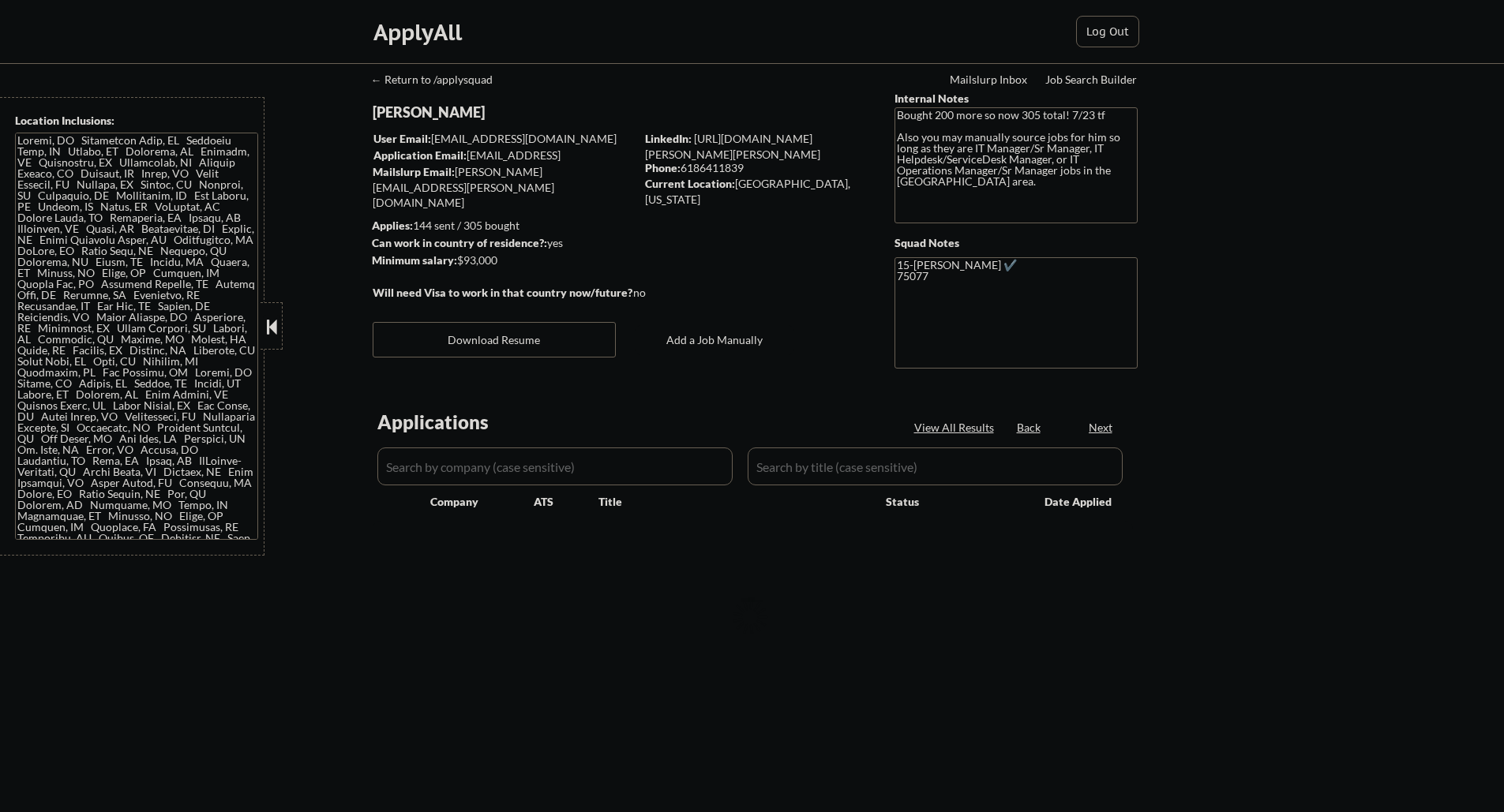
select select ""pending""
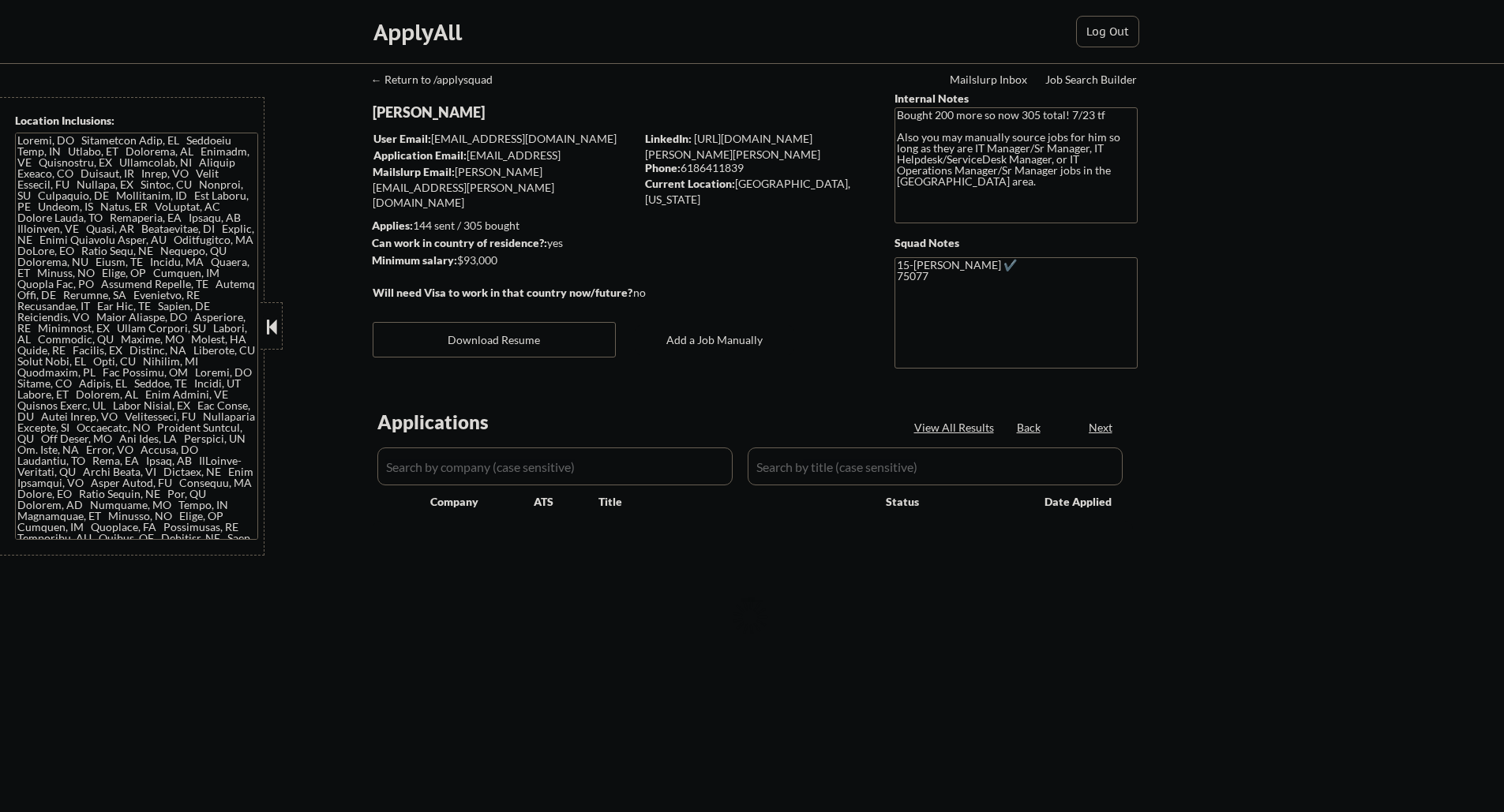
select select ""pending""
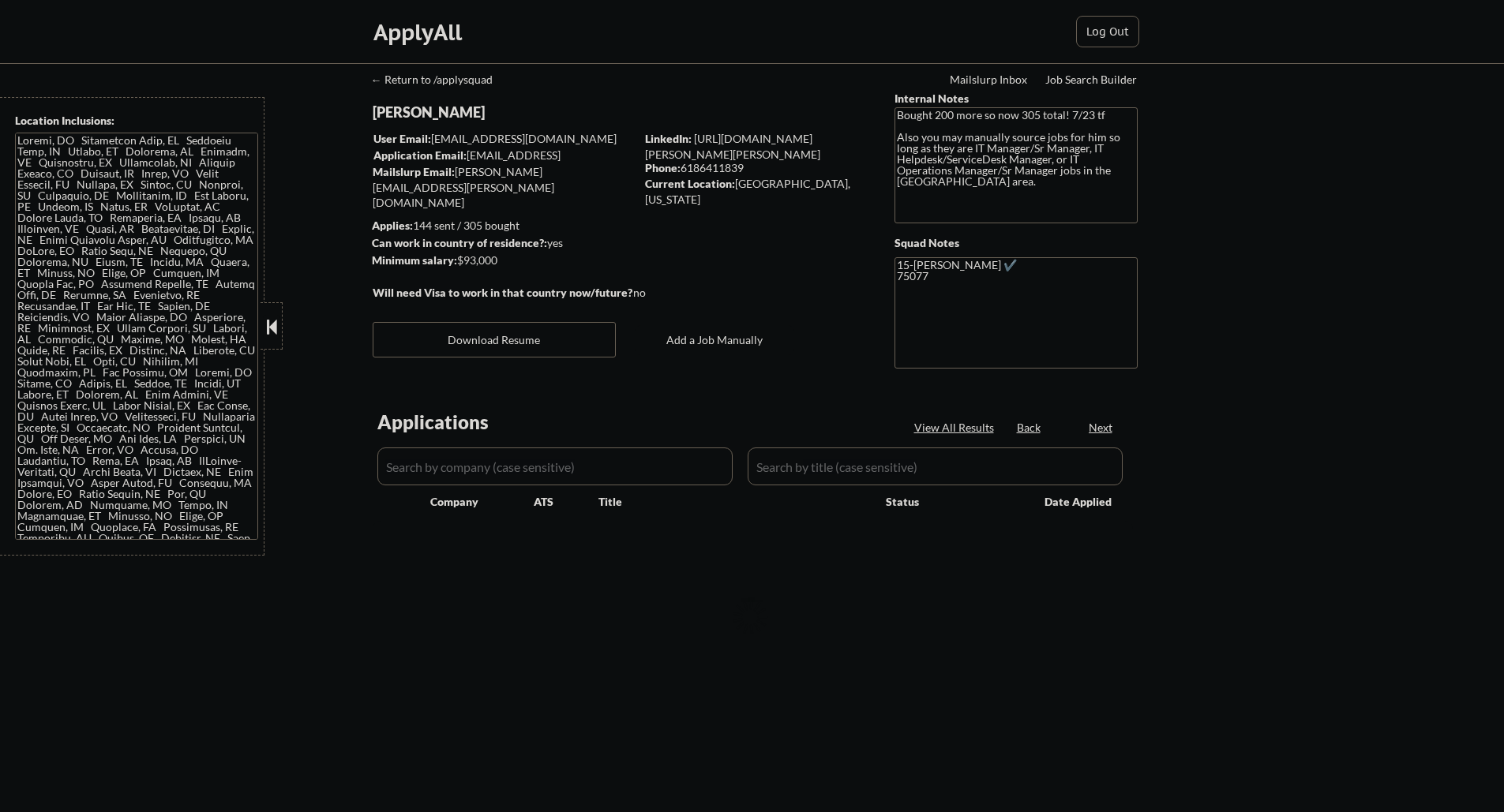
select select ""pending""
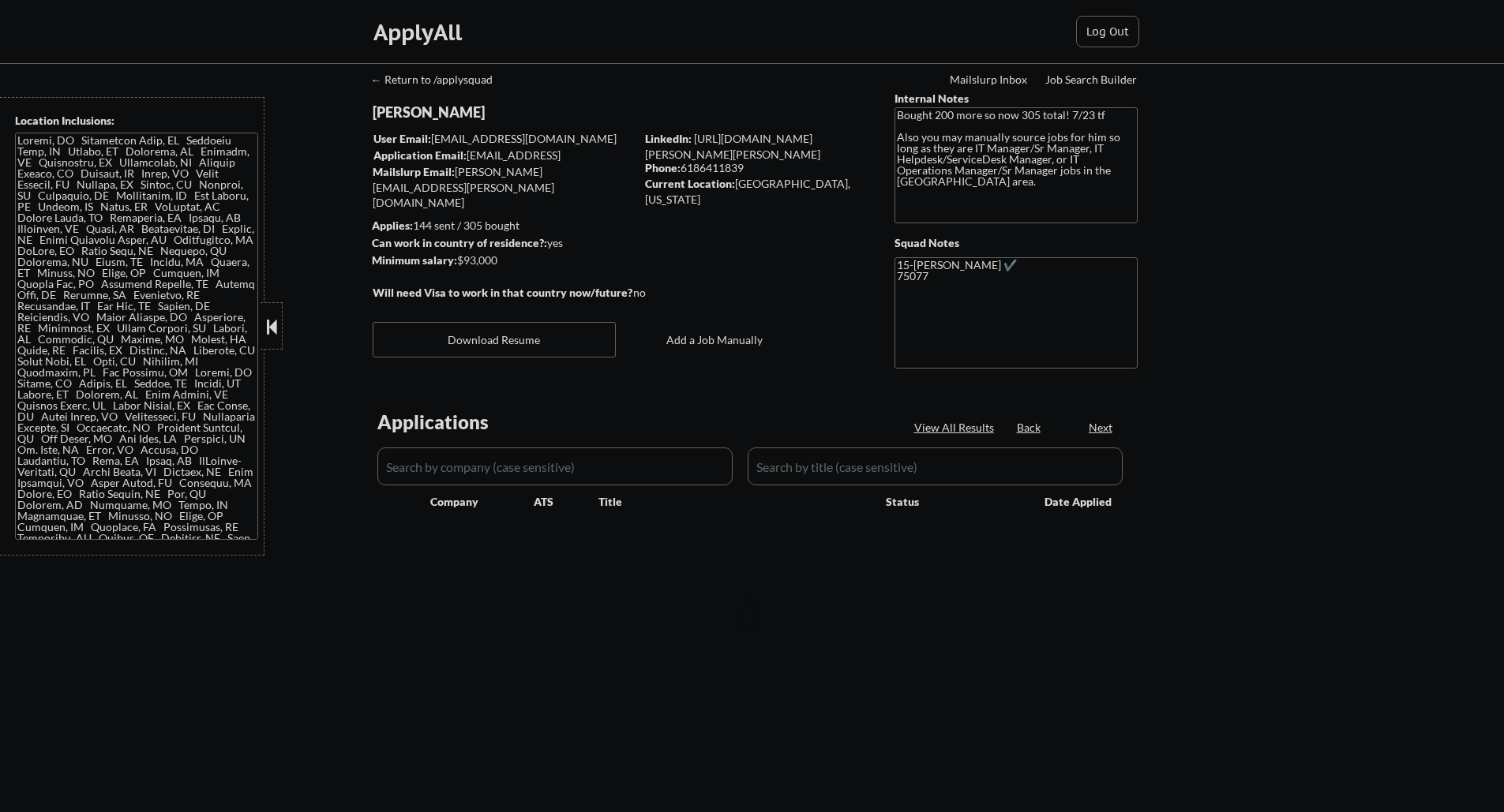
select select ""pending""
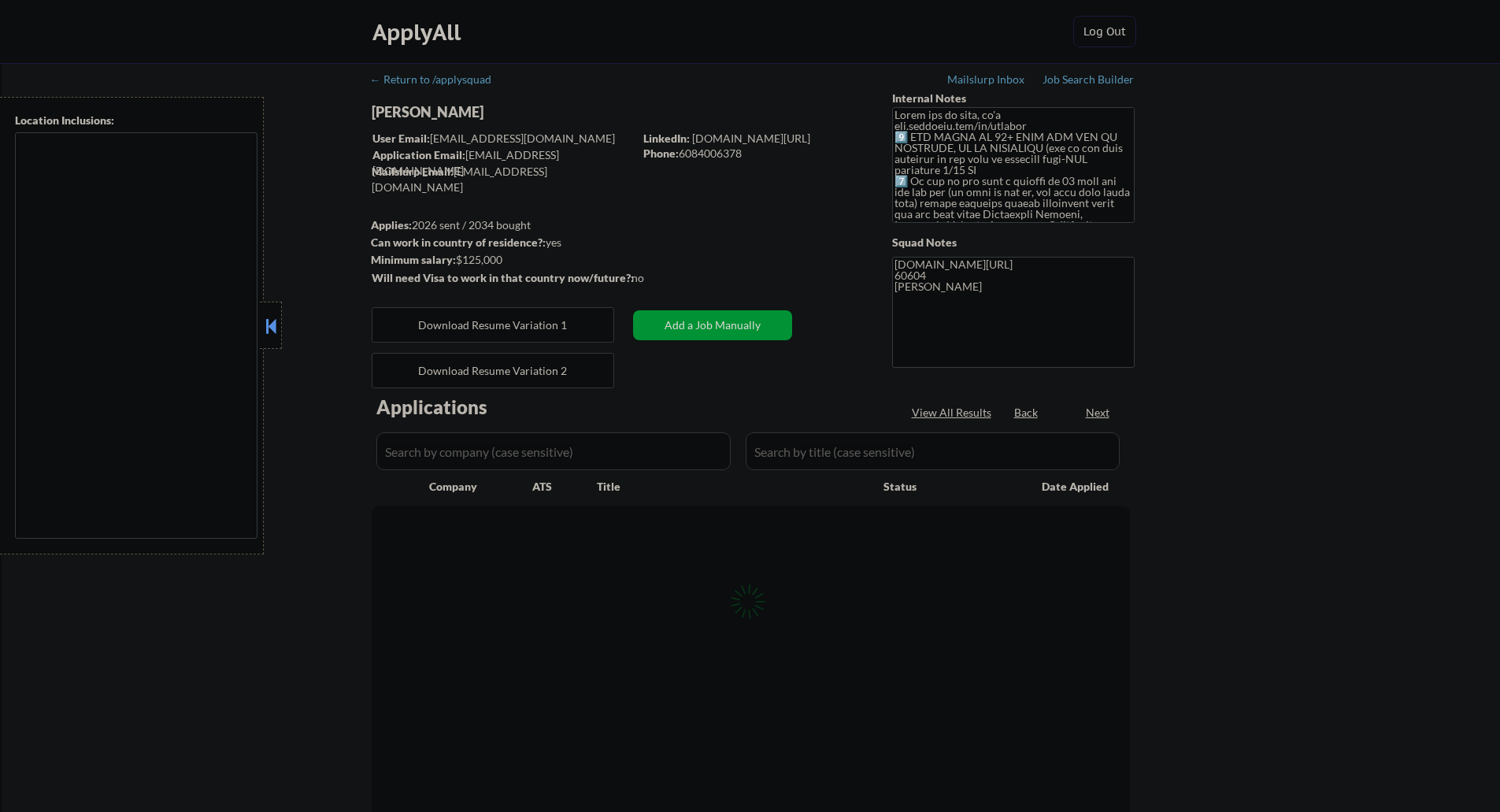
type textarea "[GEOGRAPHIC_DATA], [GEOGRAPHIC_DATA] [GEOGRAPHIC_DATA], [GEOGRAPHIC_DATA], [GEO…"
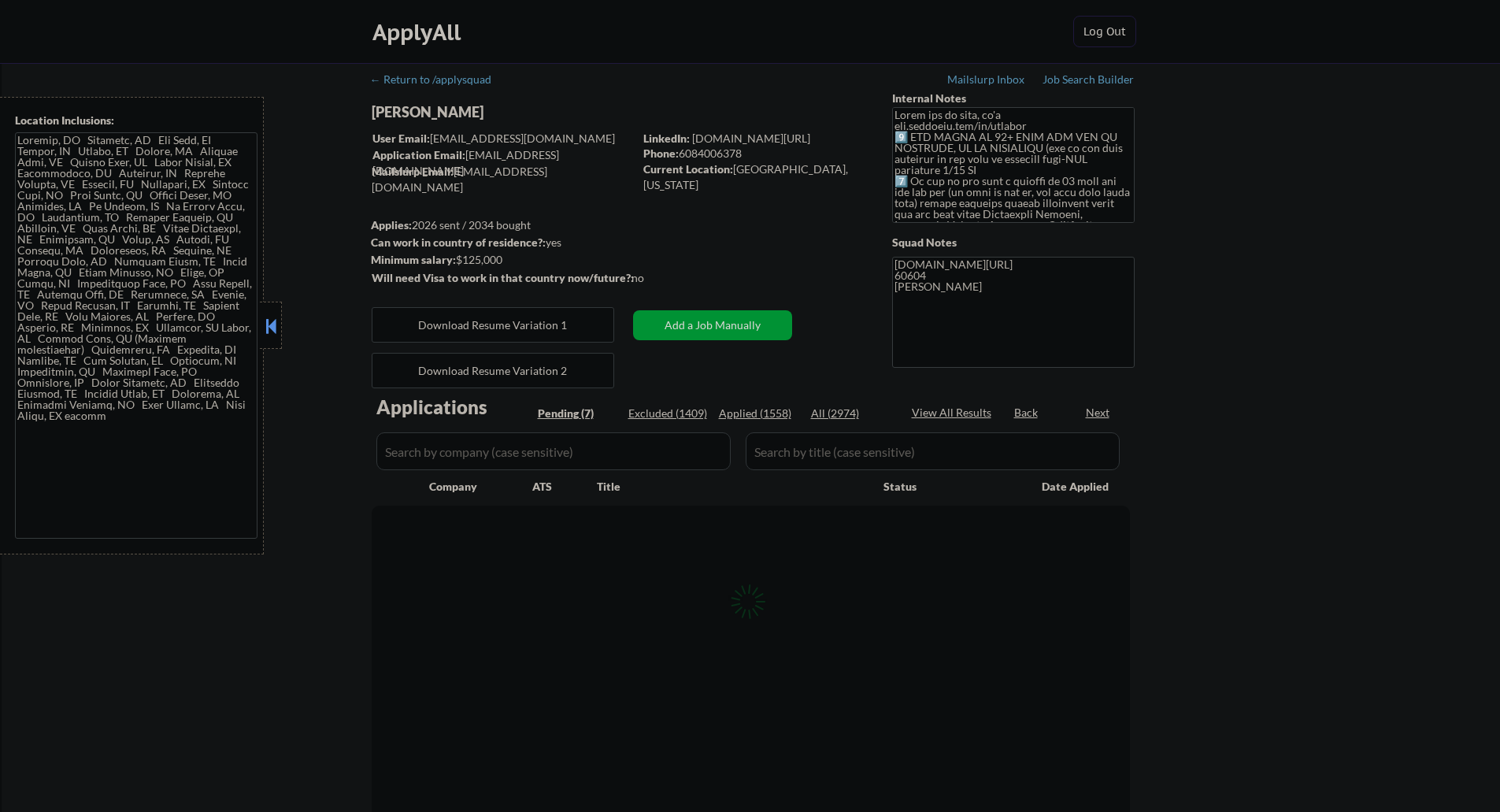
select select ""pending""
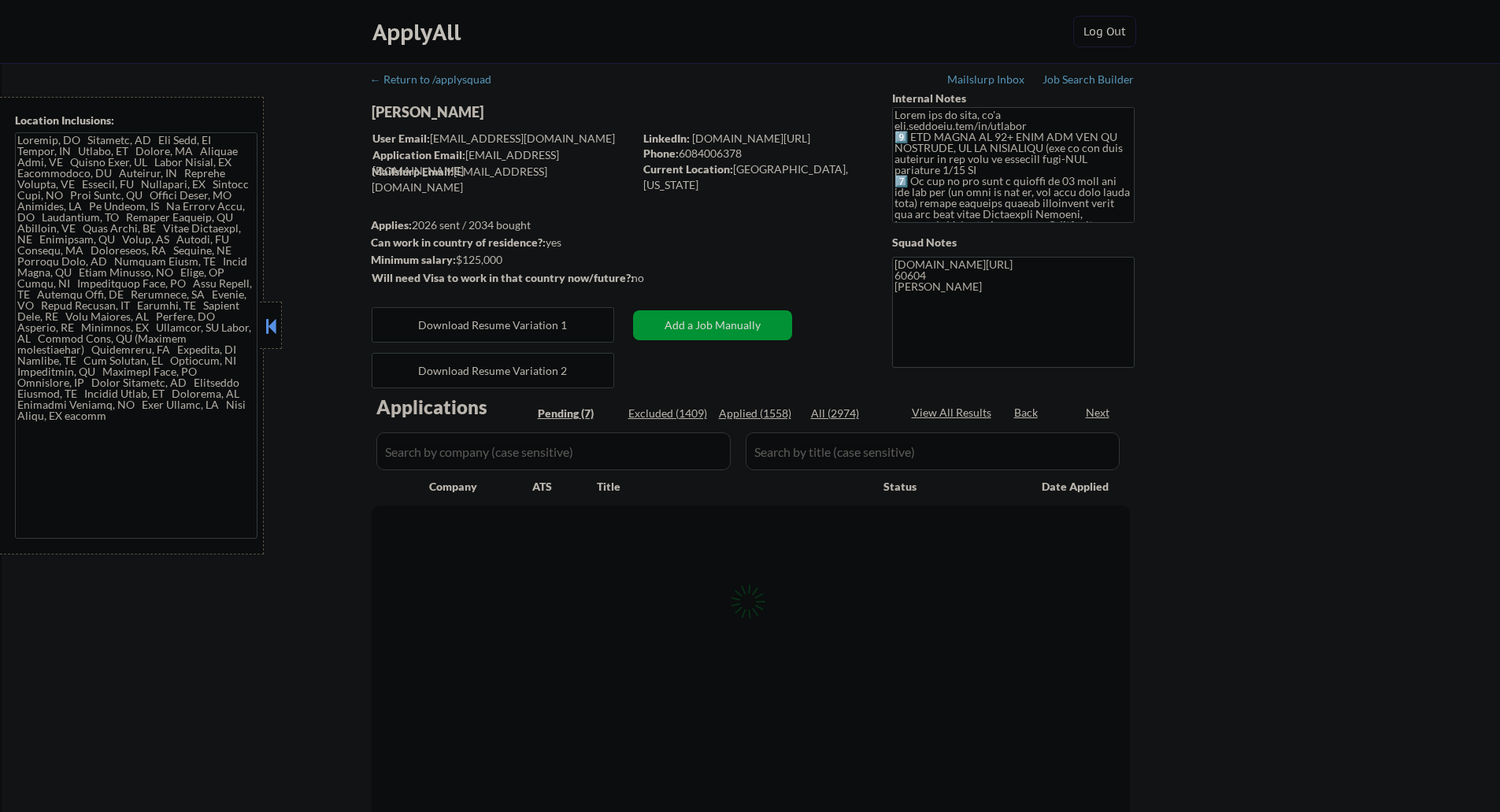
select select ""pending""
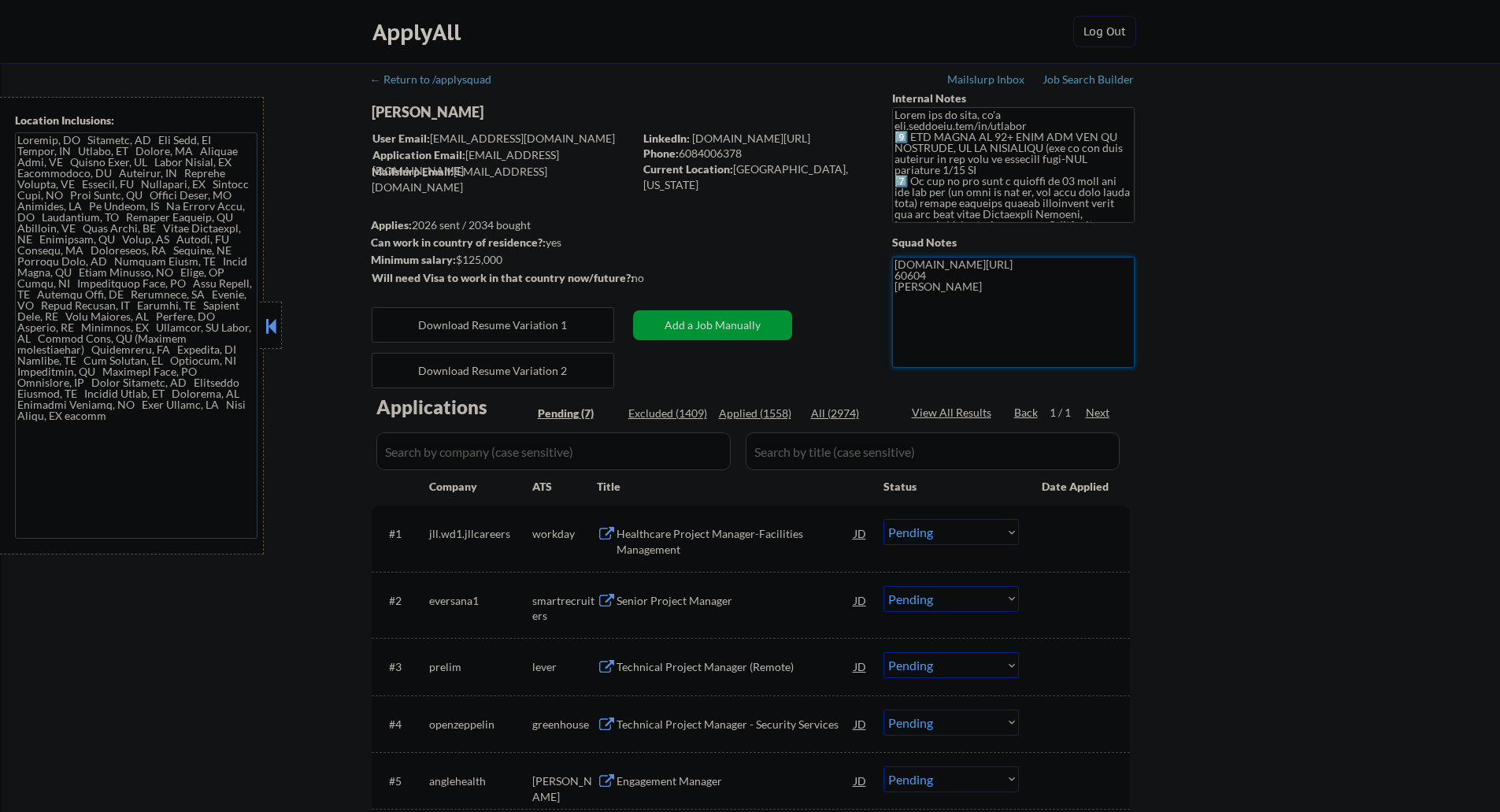
drag, startPoint x: 1048, startPoint y: 264, endPoint x: 1034, endPoint y: 262, distance: 14.1
click at [1034, 262] on textarea "[DOMAIN_NAME][URL] 60604 [PERSON_NAME]" at bounding box center [1014, 312] width 242 height 111
select select ""pending""
click at [536, 330] on button "Download Resume Variation 1" at bounding box center [493, 325] width 242 height 35
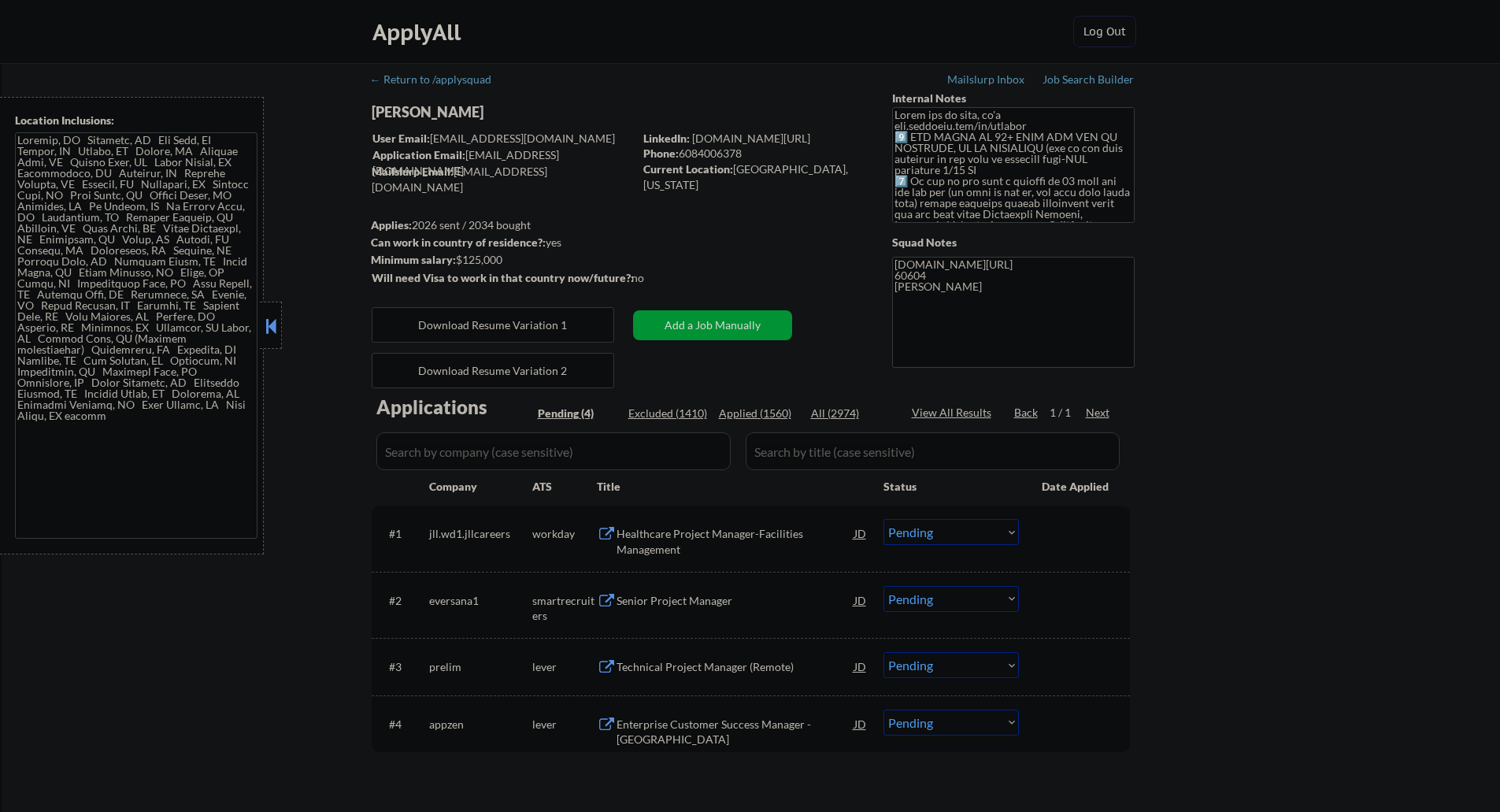
click at [764, 413] on div "Applied (1560)" at bounding box center [759, 413] width 79 height 16
select select ""applied""
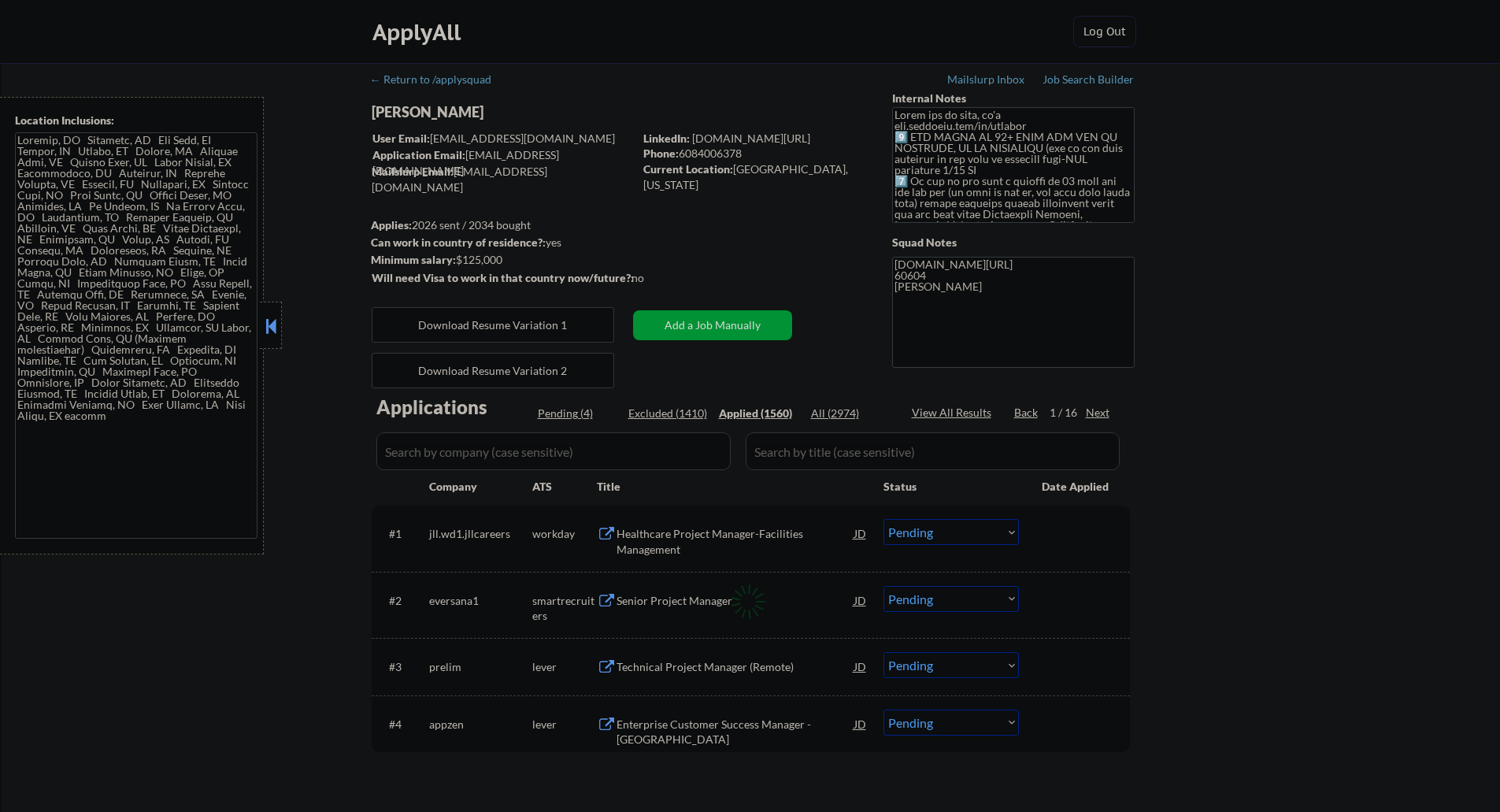
select select ""applied""
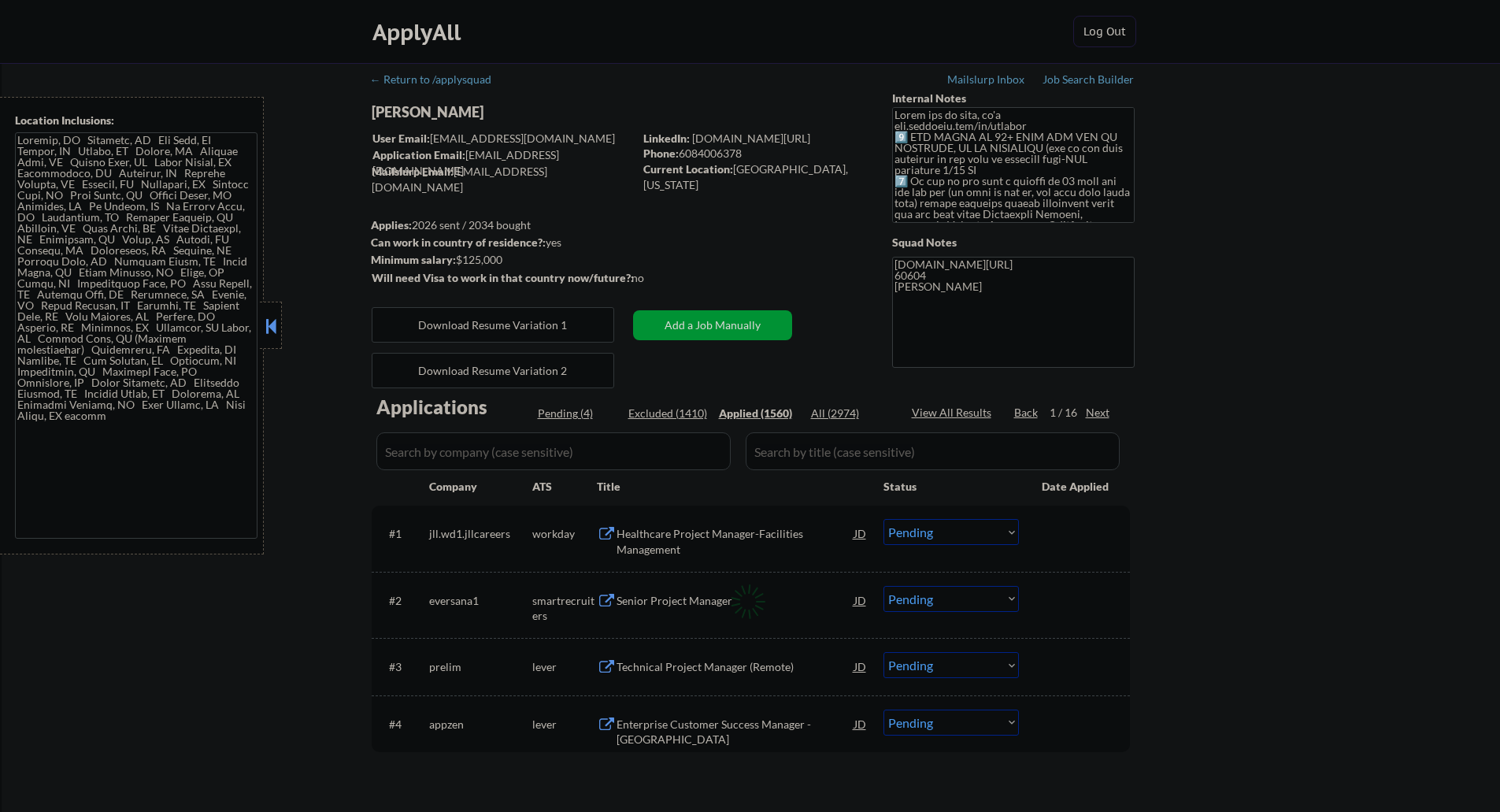
select select ""applied""
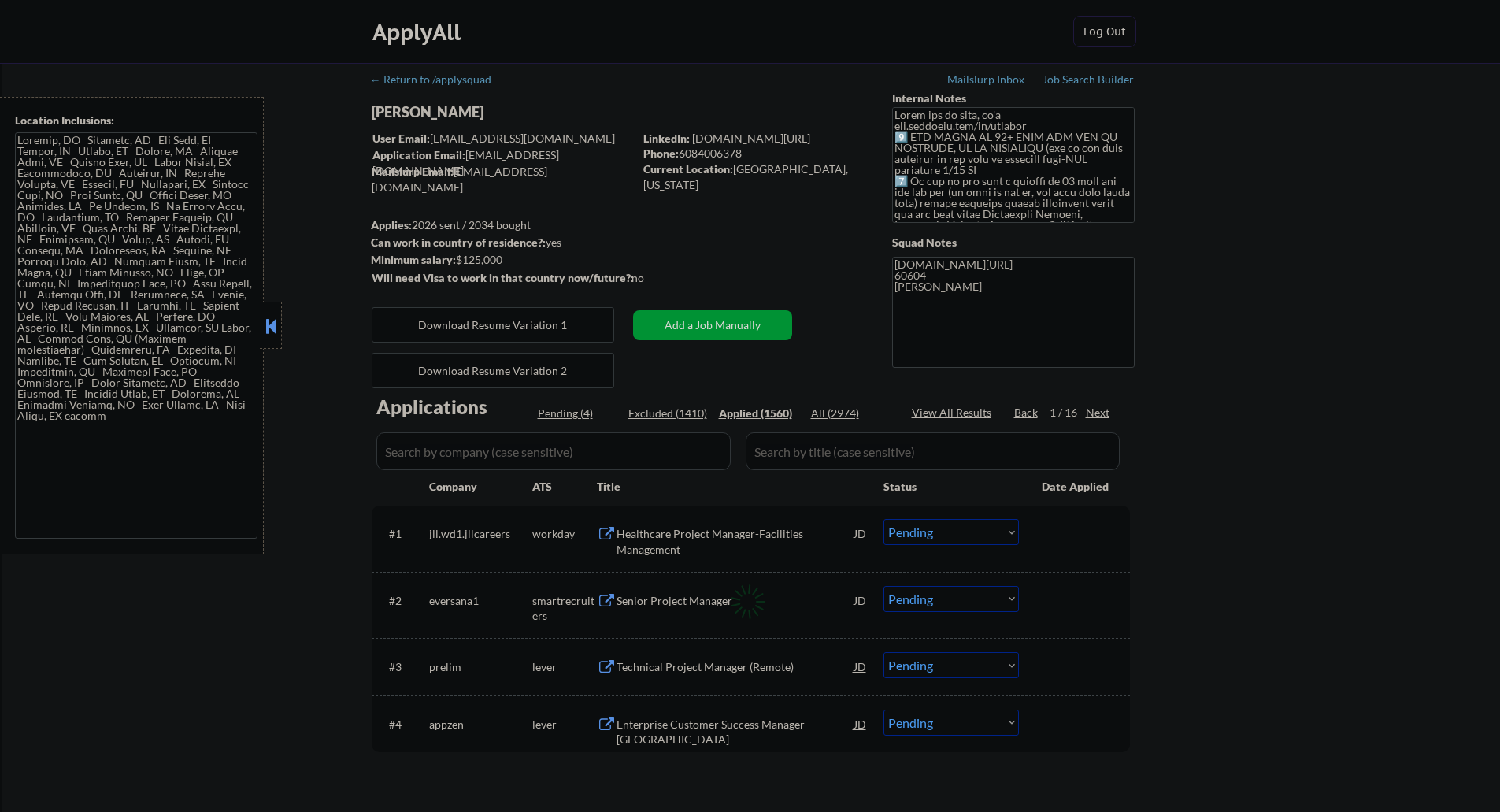
select select ""applied""
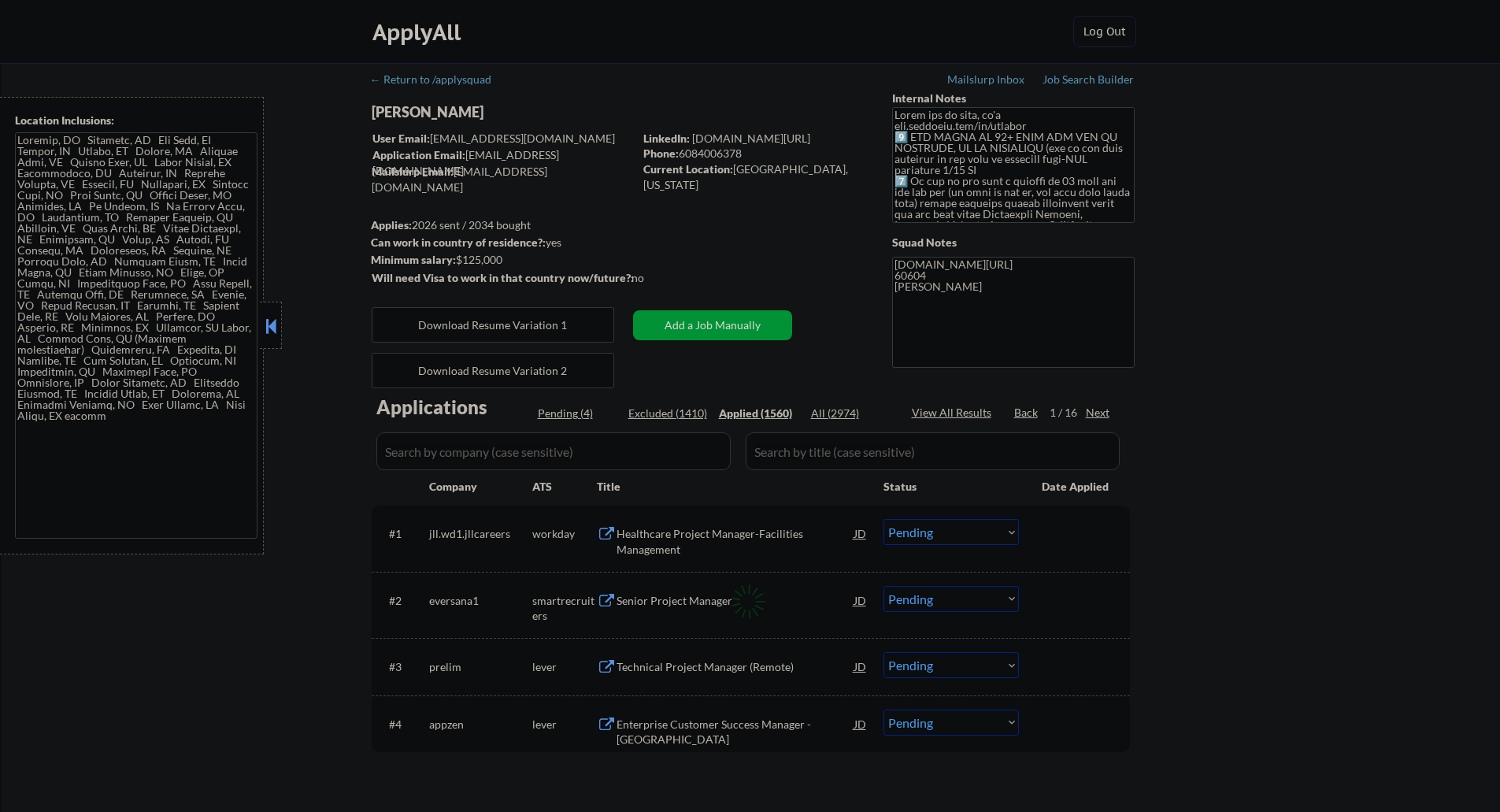
select select ""applied""
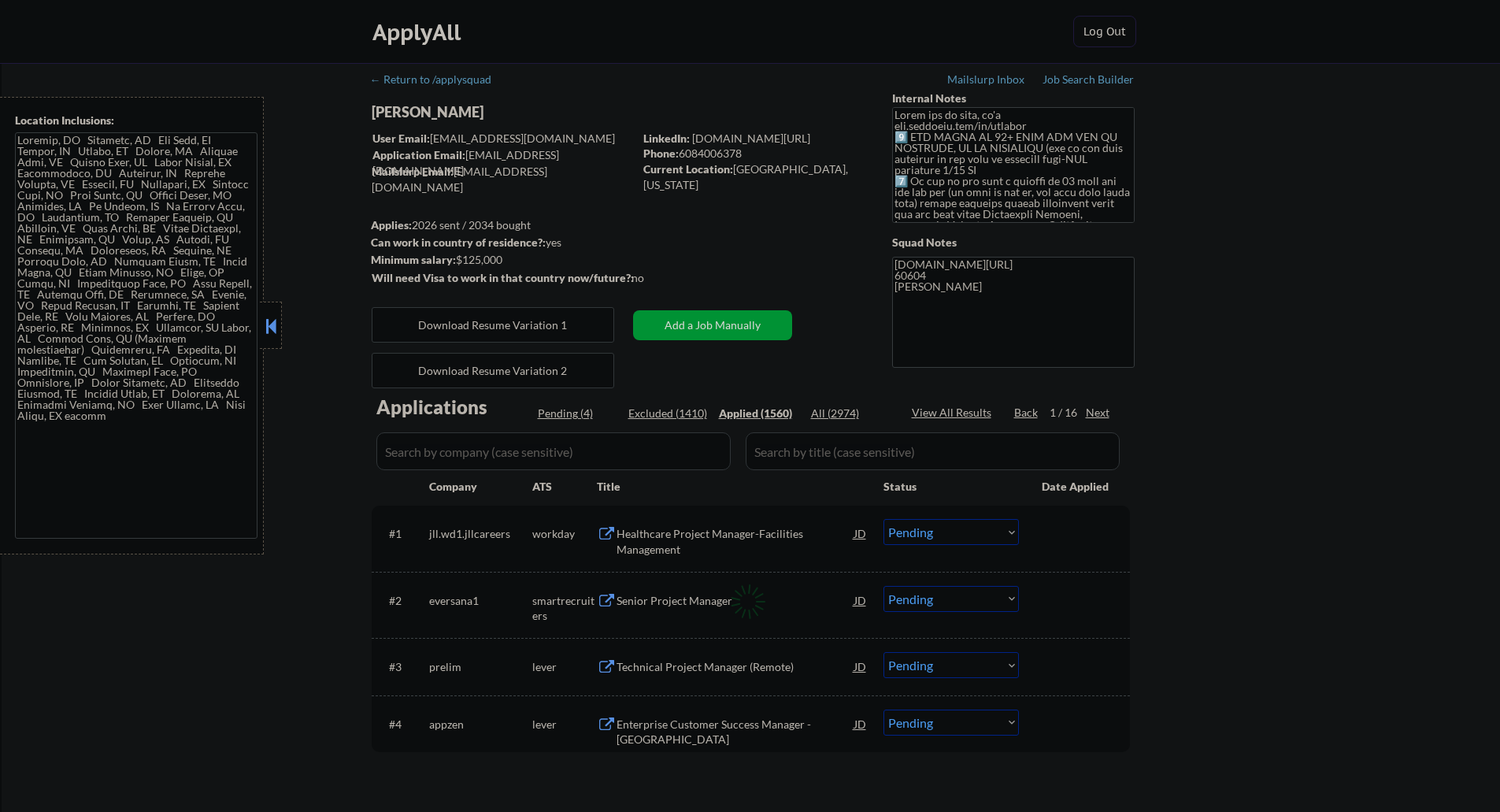
select select ""applied""
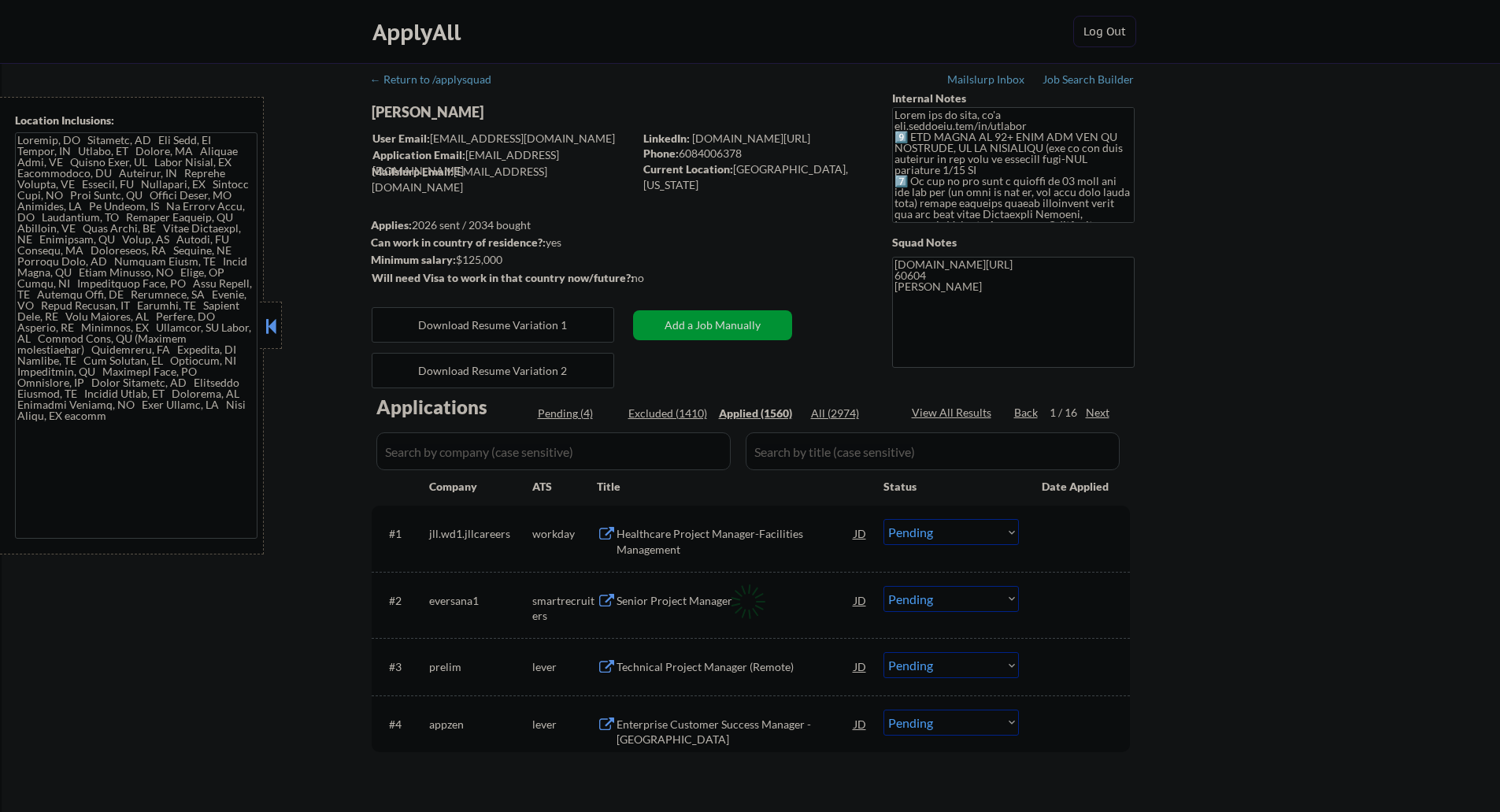
select select ""applied""
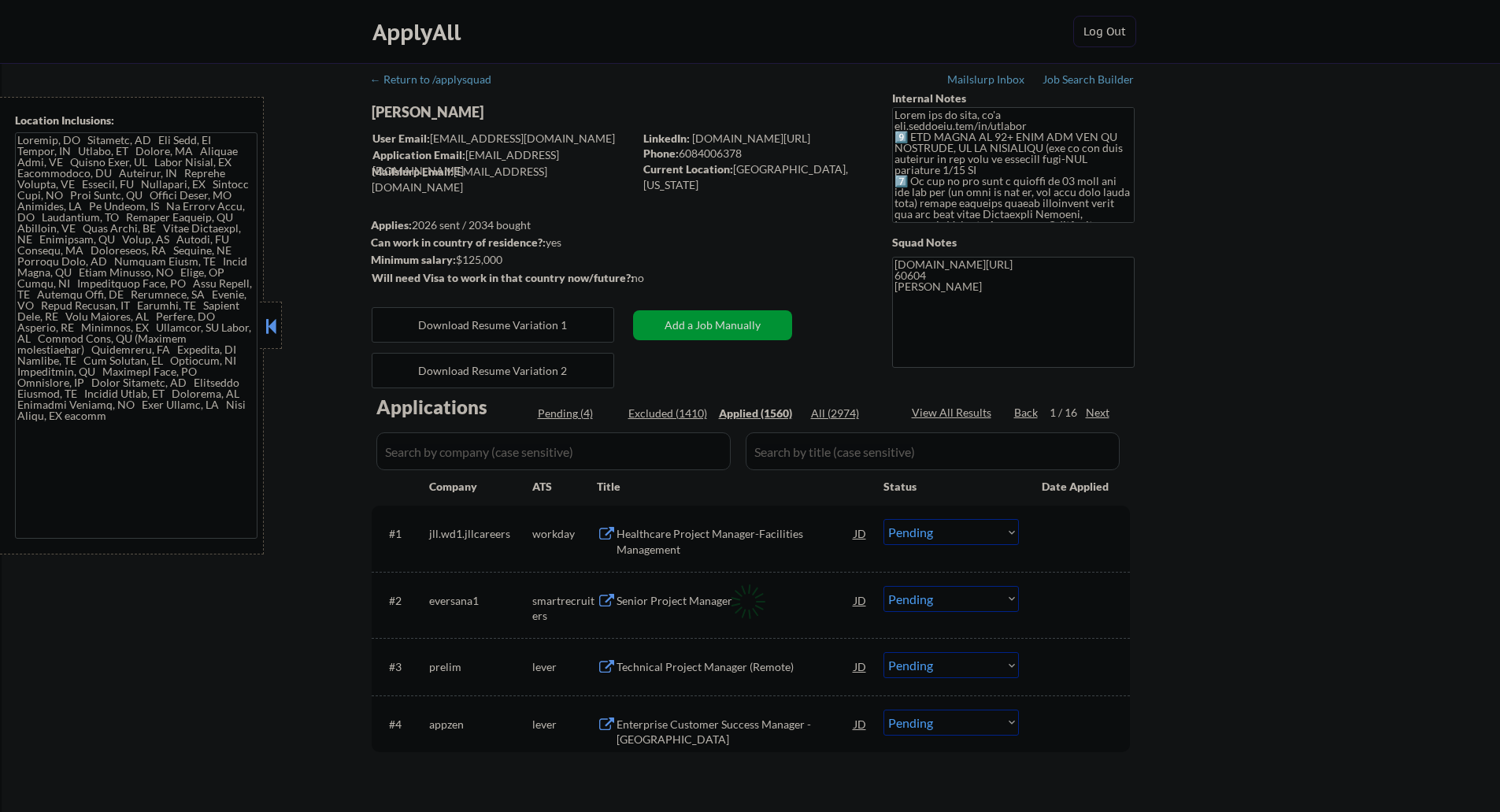
select select ""applied""
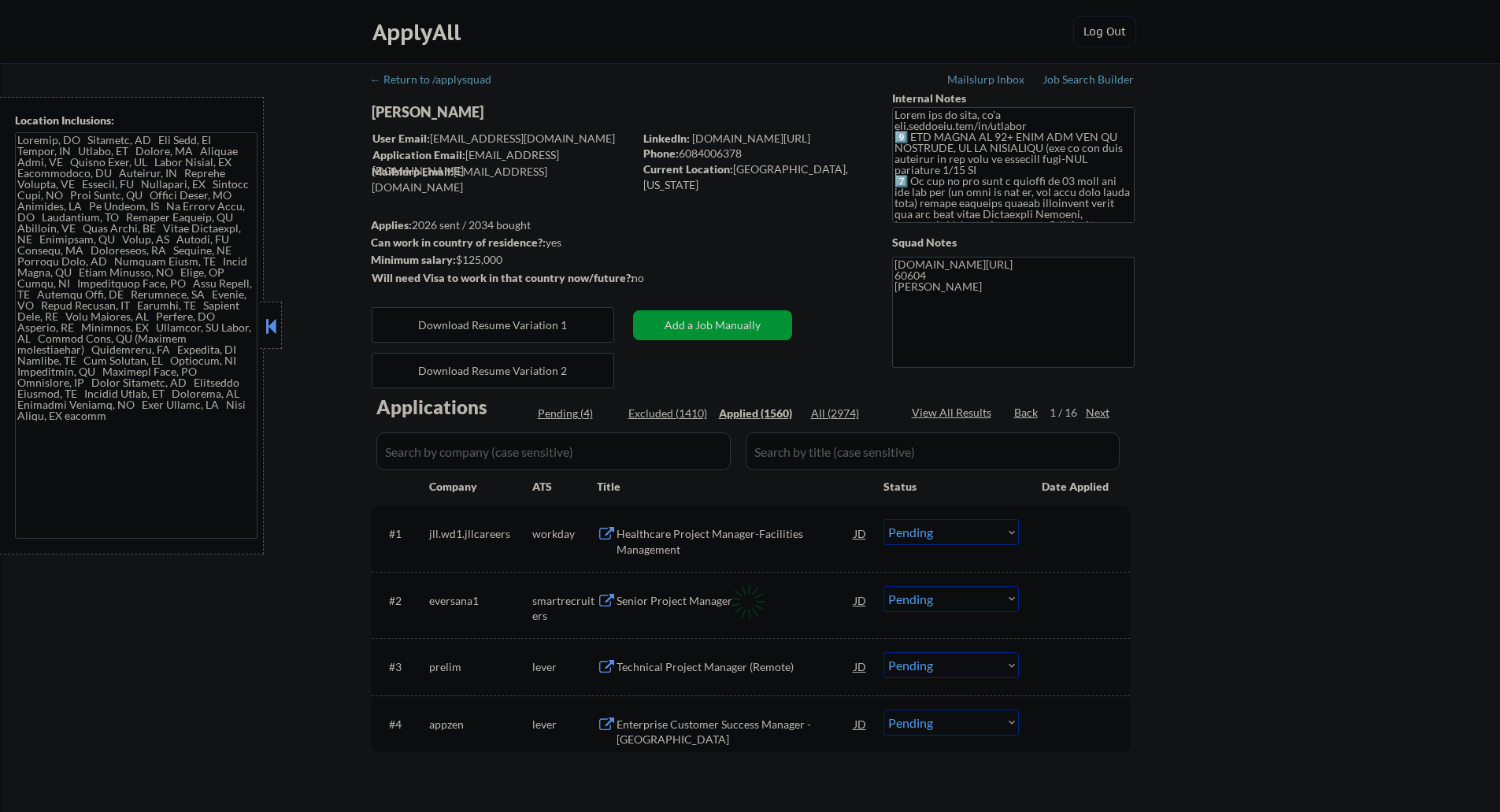
select select ""applied""
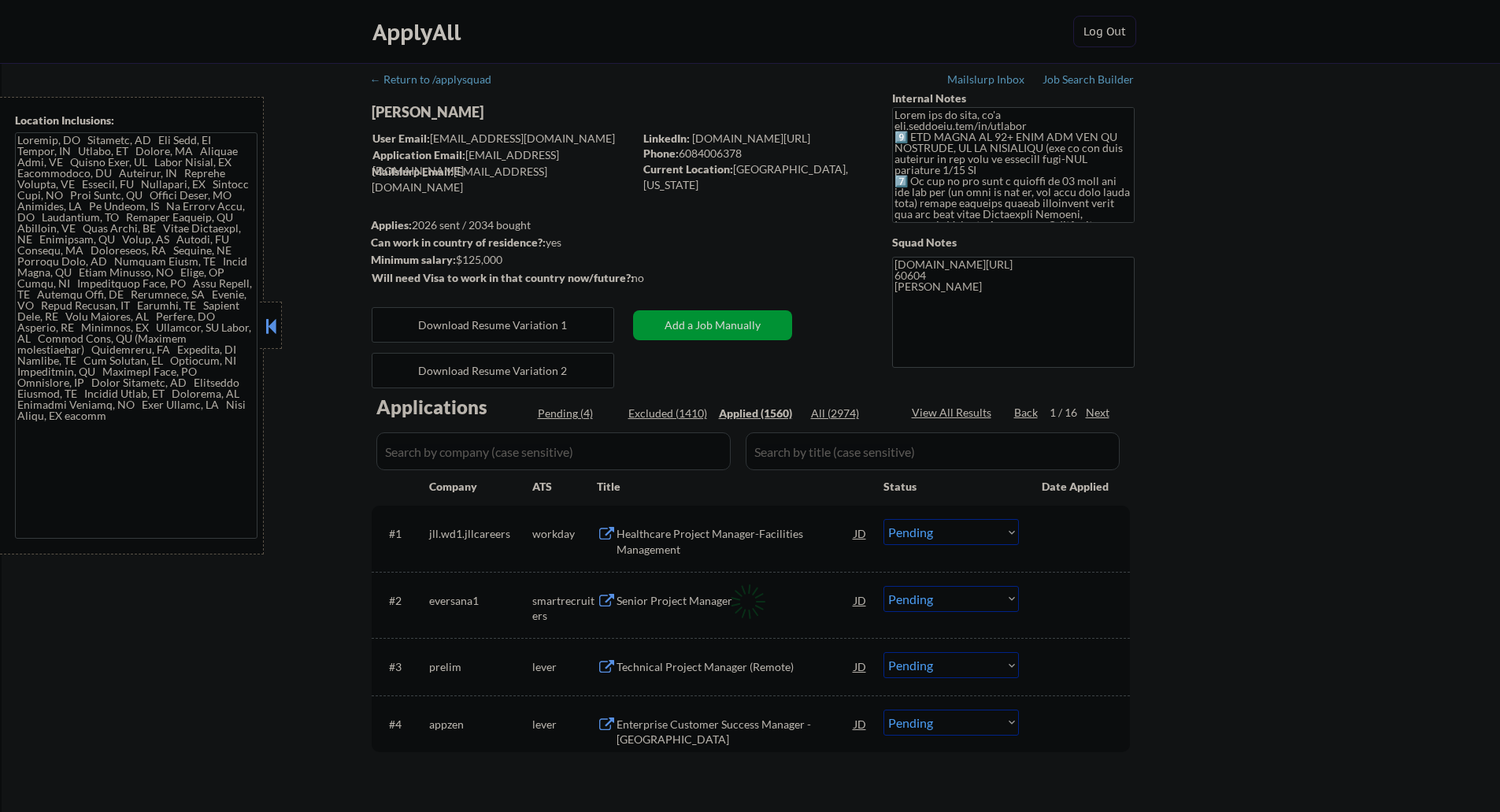
select select ""applied""
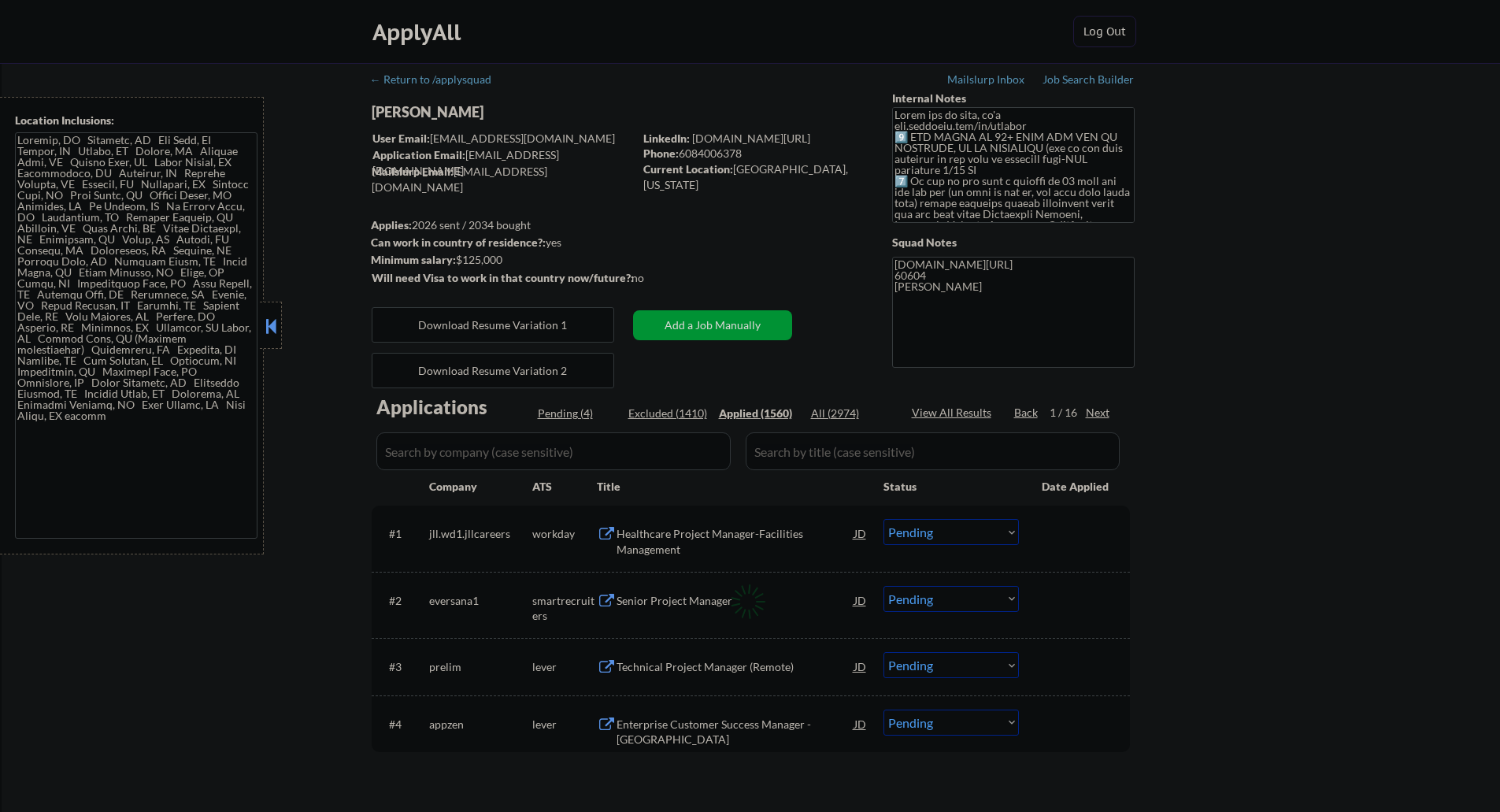
select select ""applied""
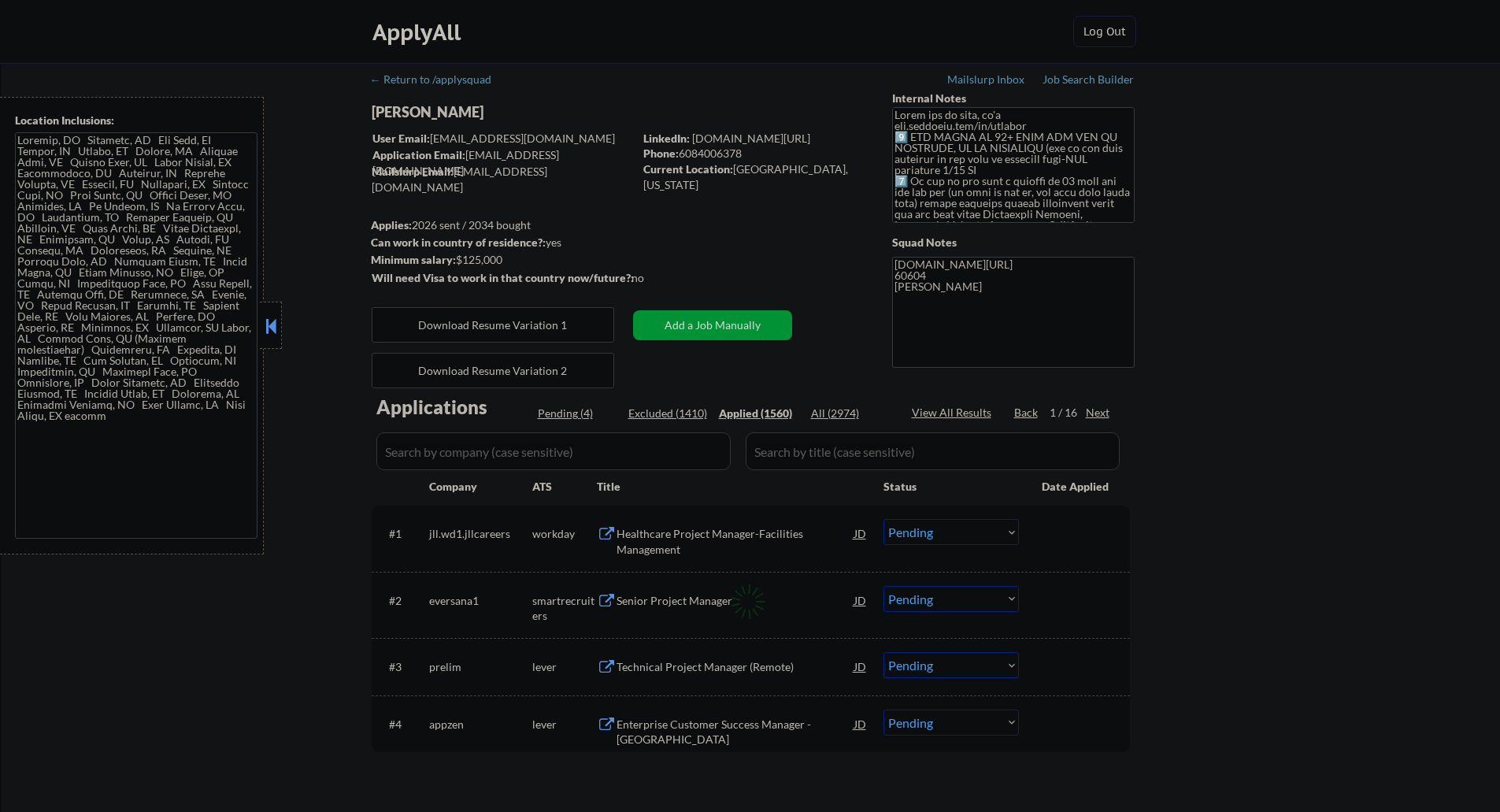
select select ""applied""
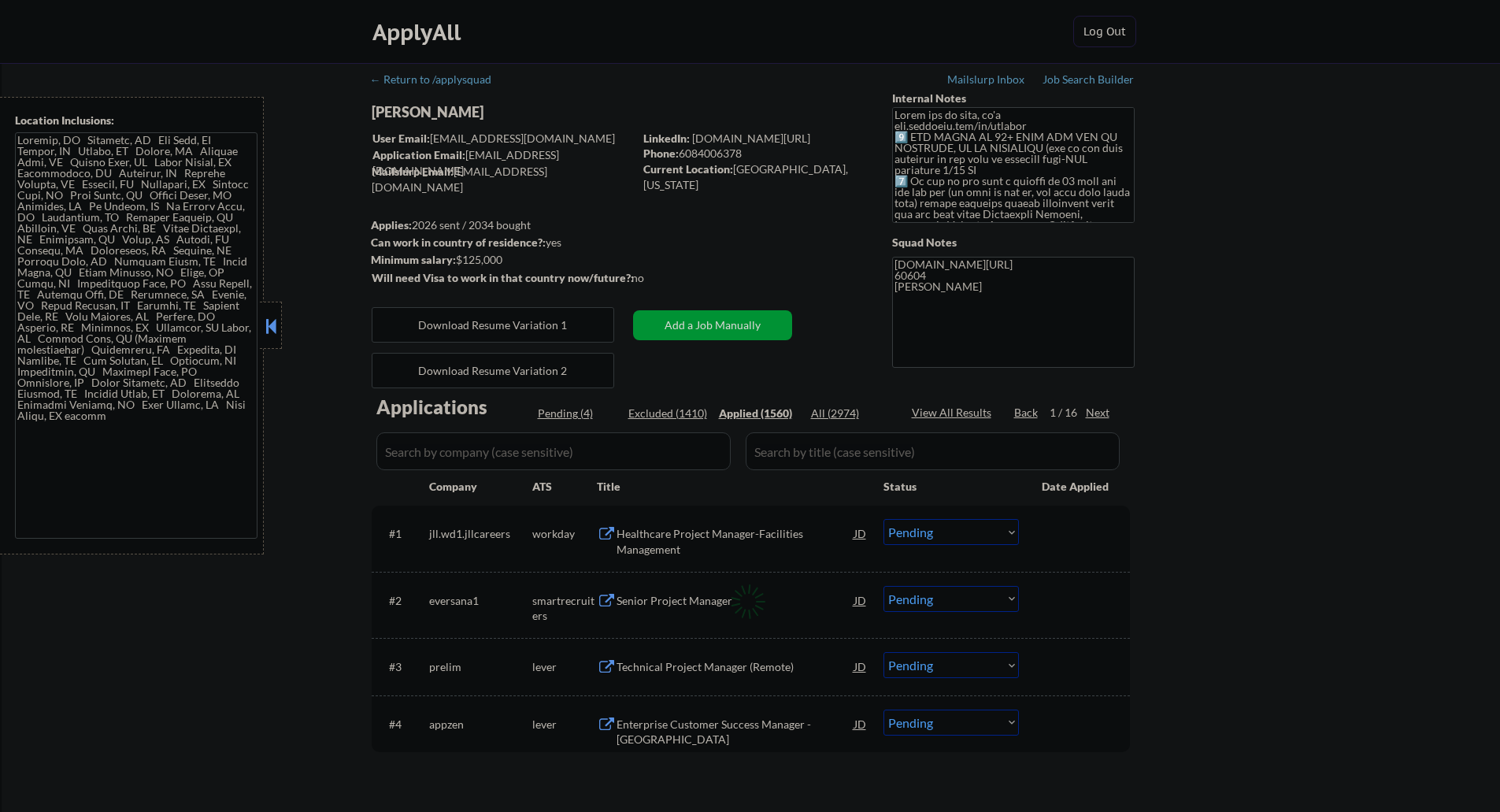
select select ""applied""
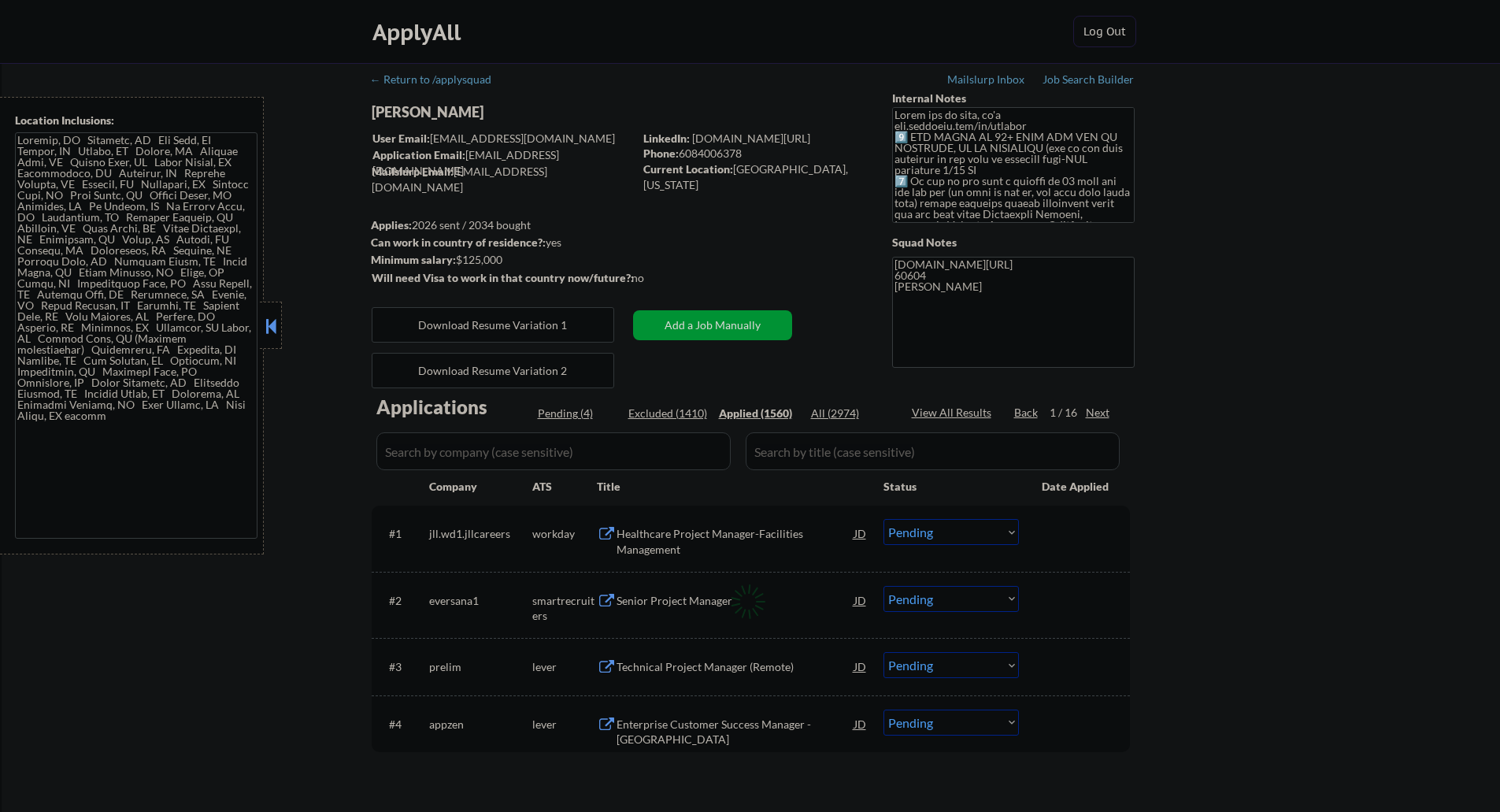
select select ""applied""
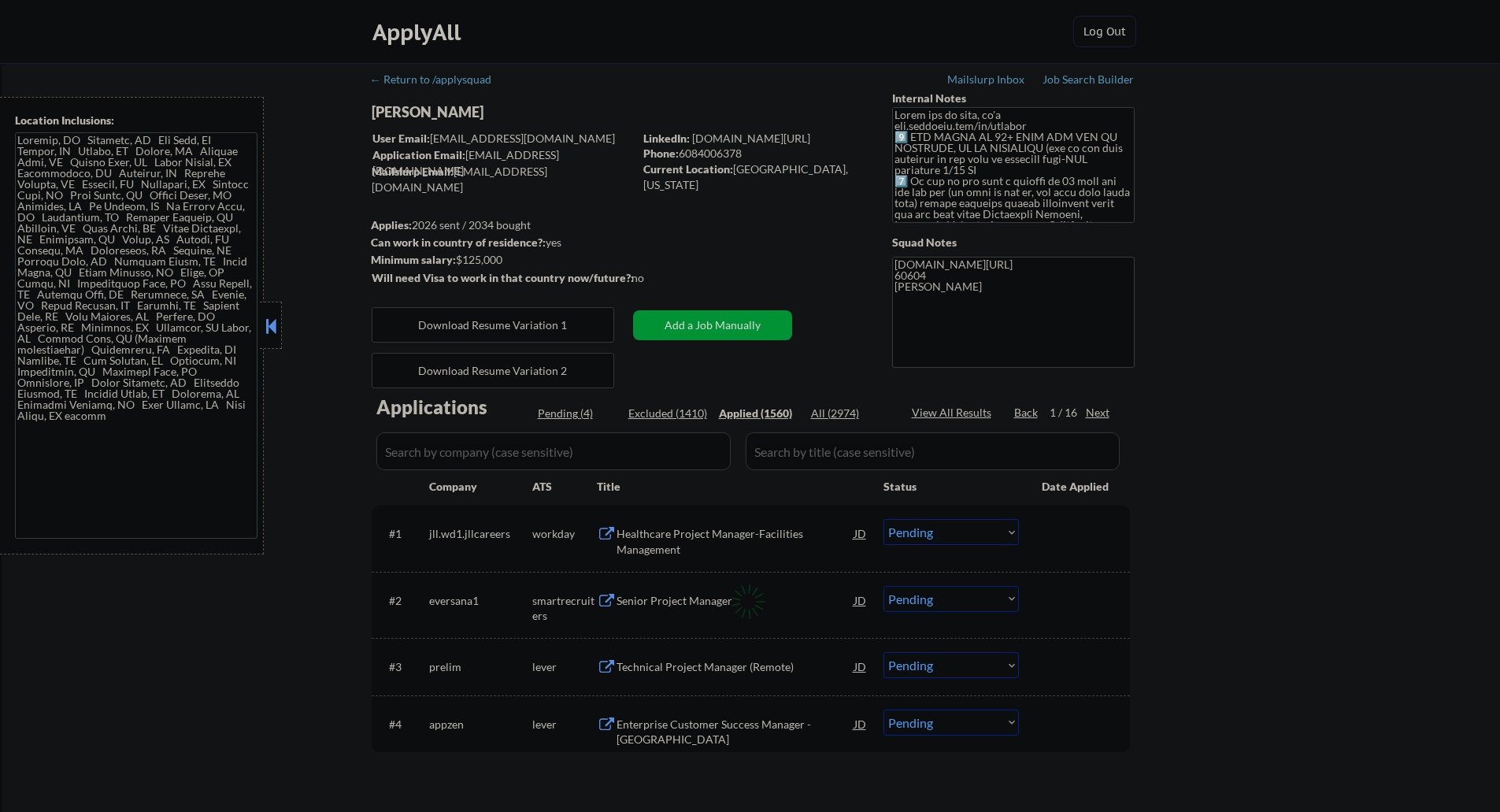
select select ""applied""
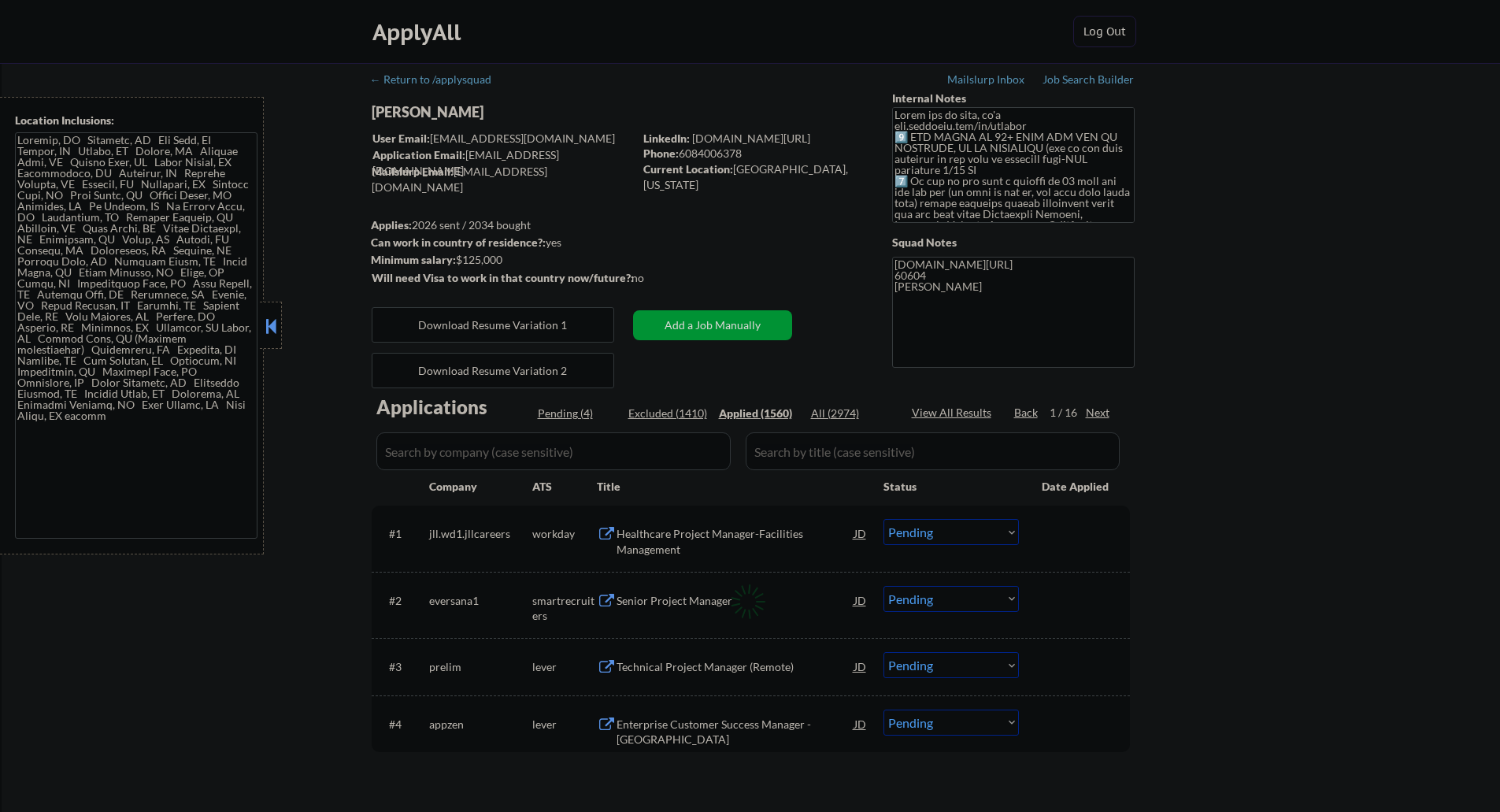
select select ""applied""
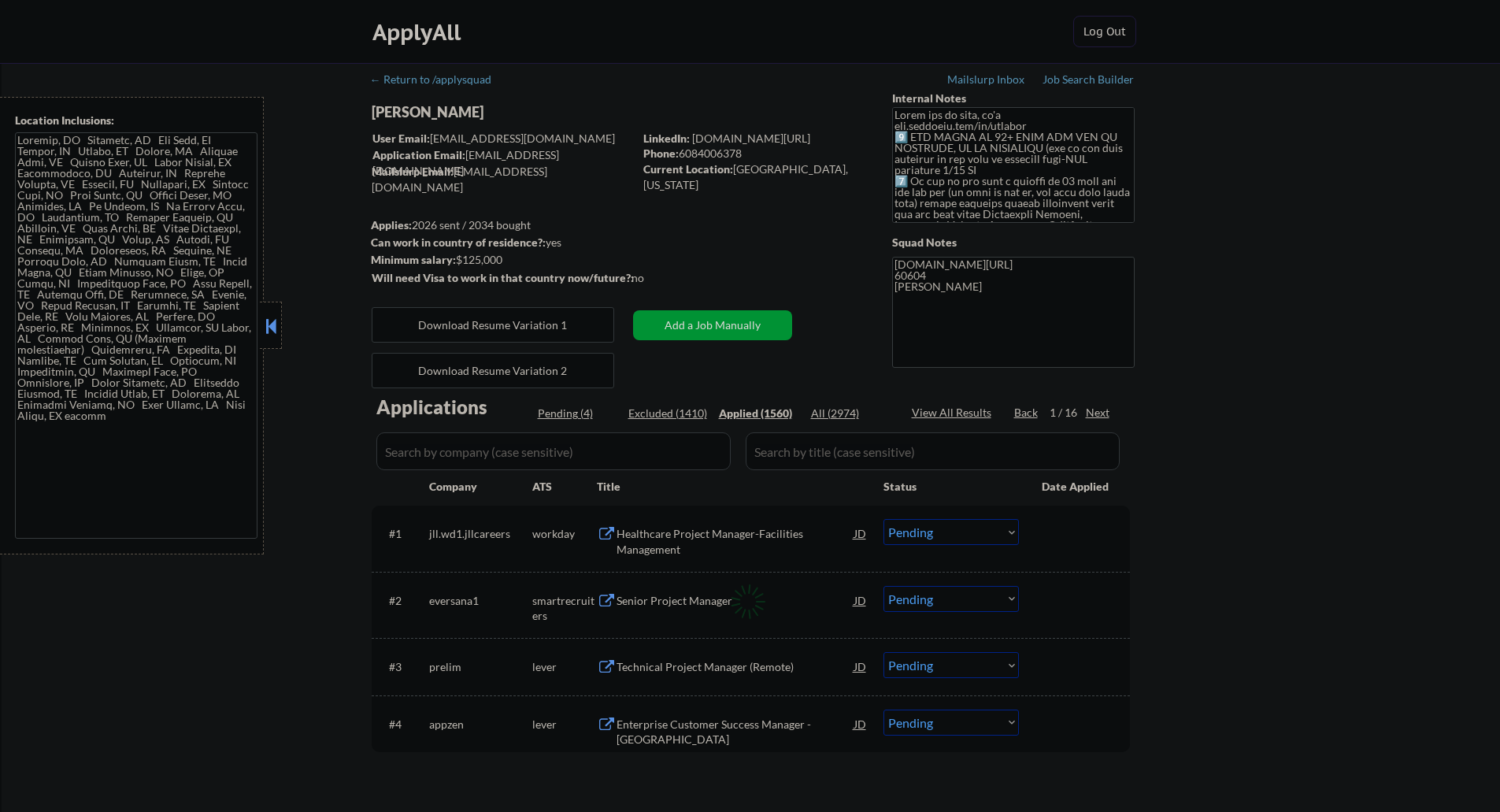
select select ""applied""
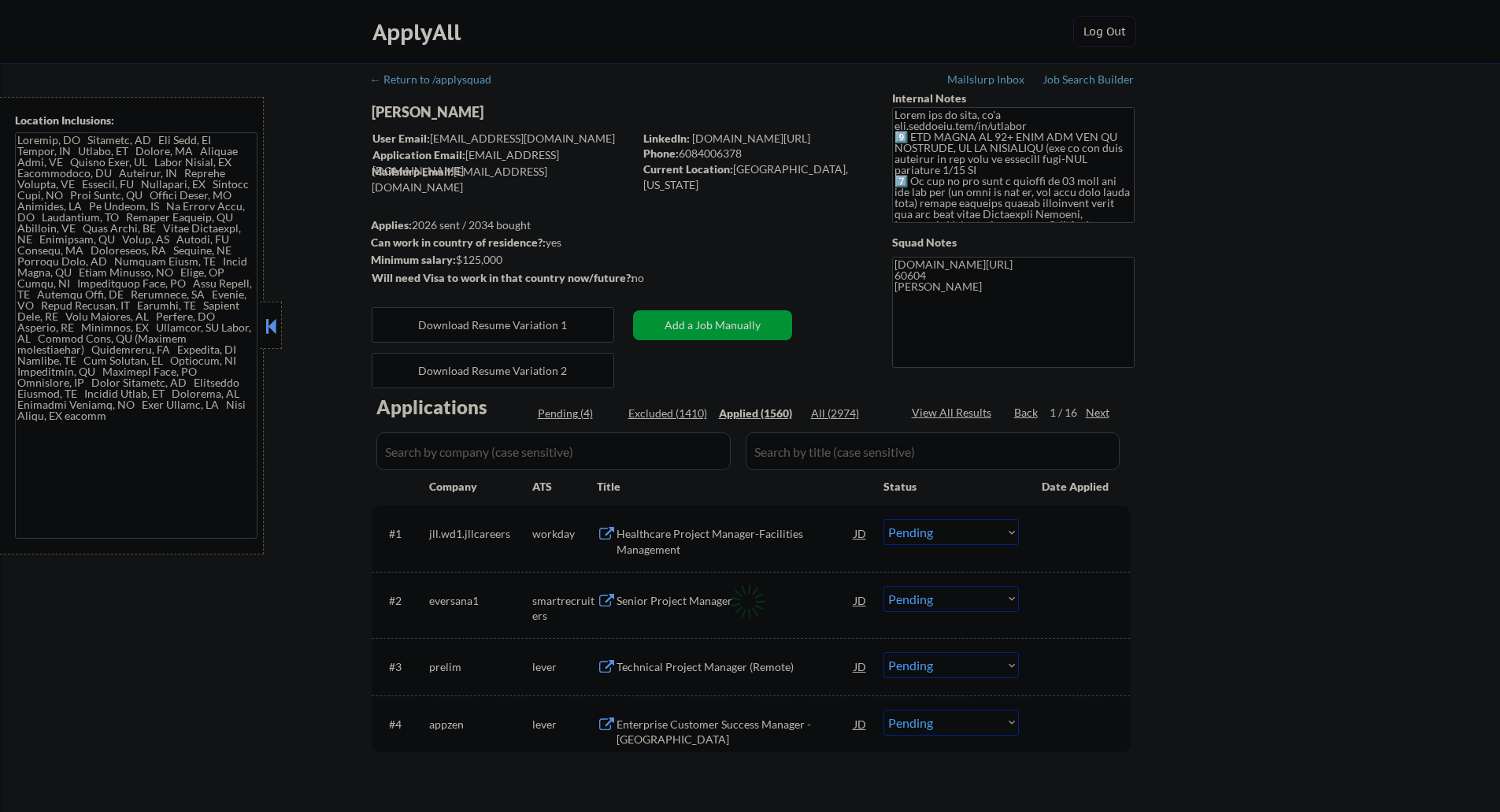
select select ""applied""
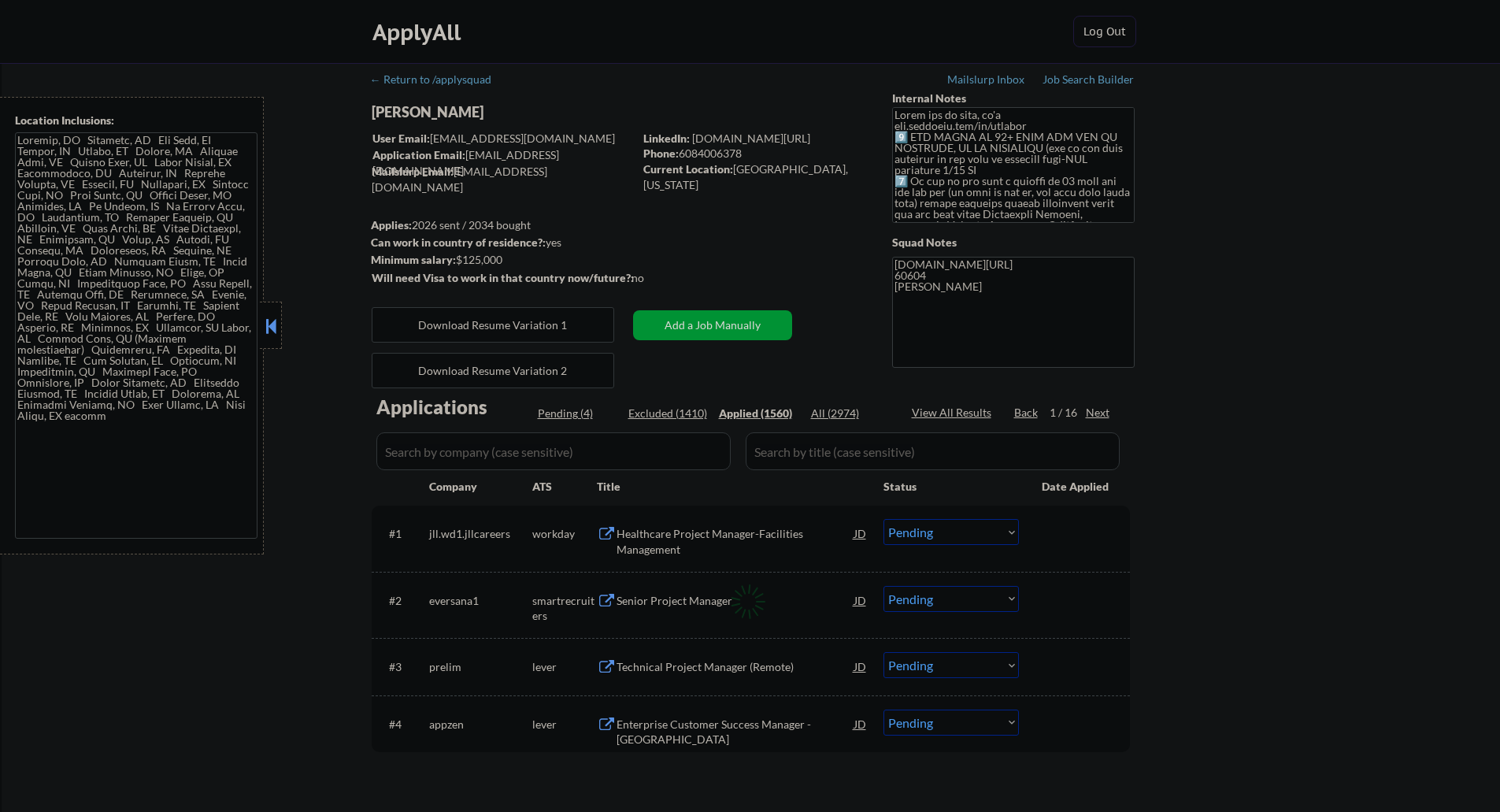
select select ""applied""
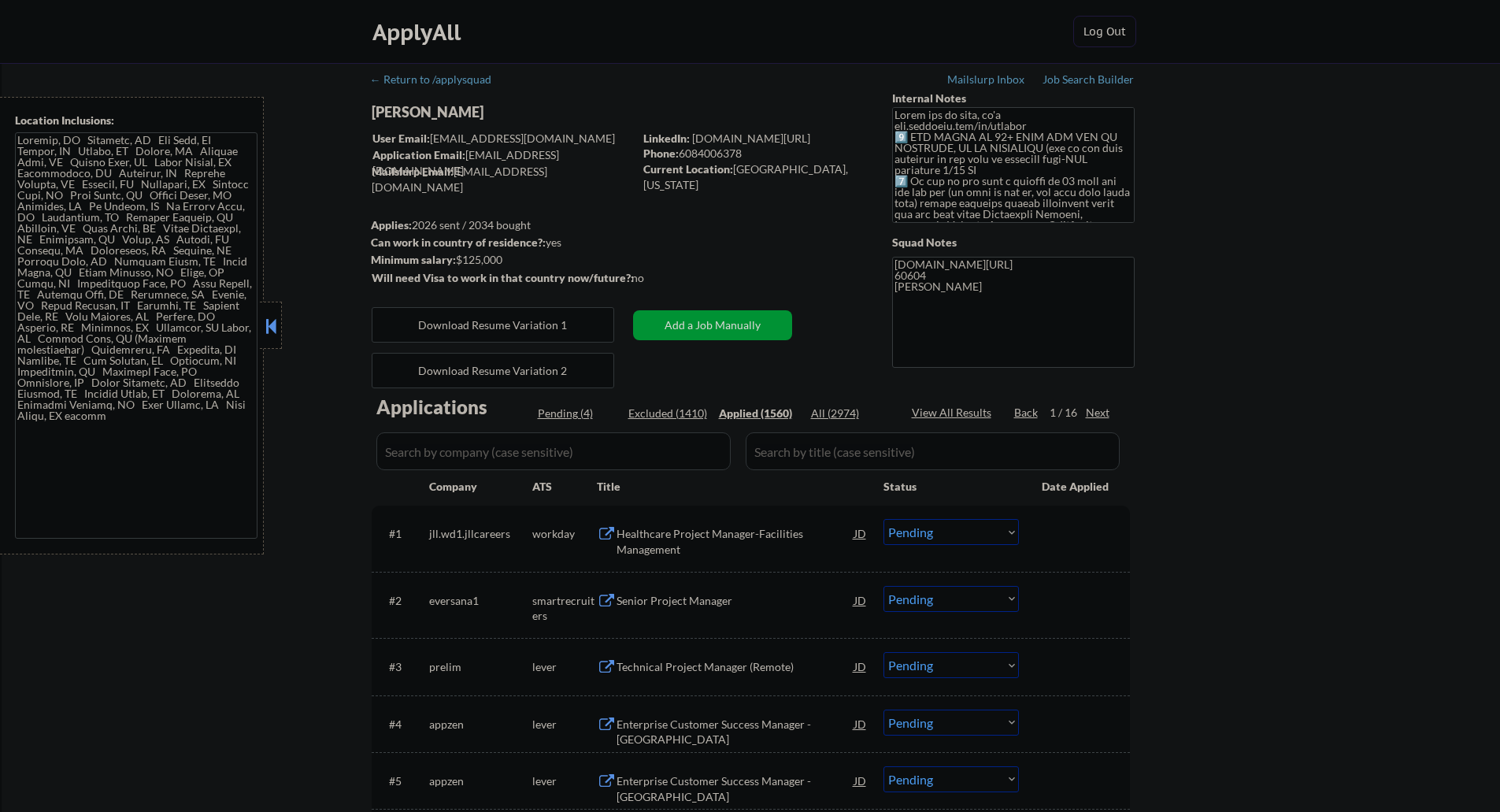
select select ""applied""
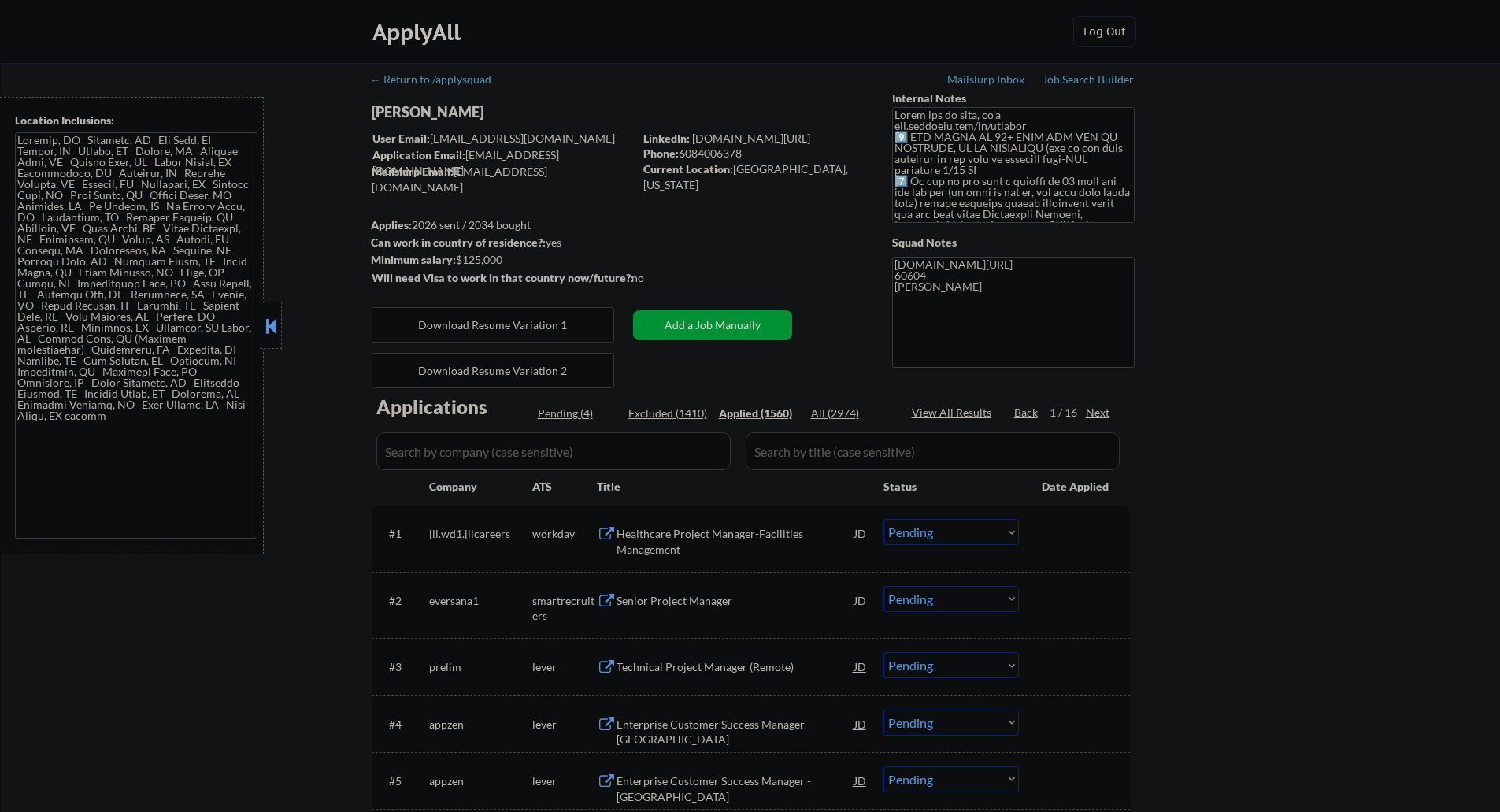
select select ""applied""
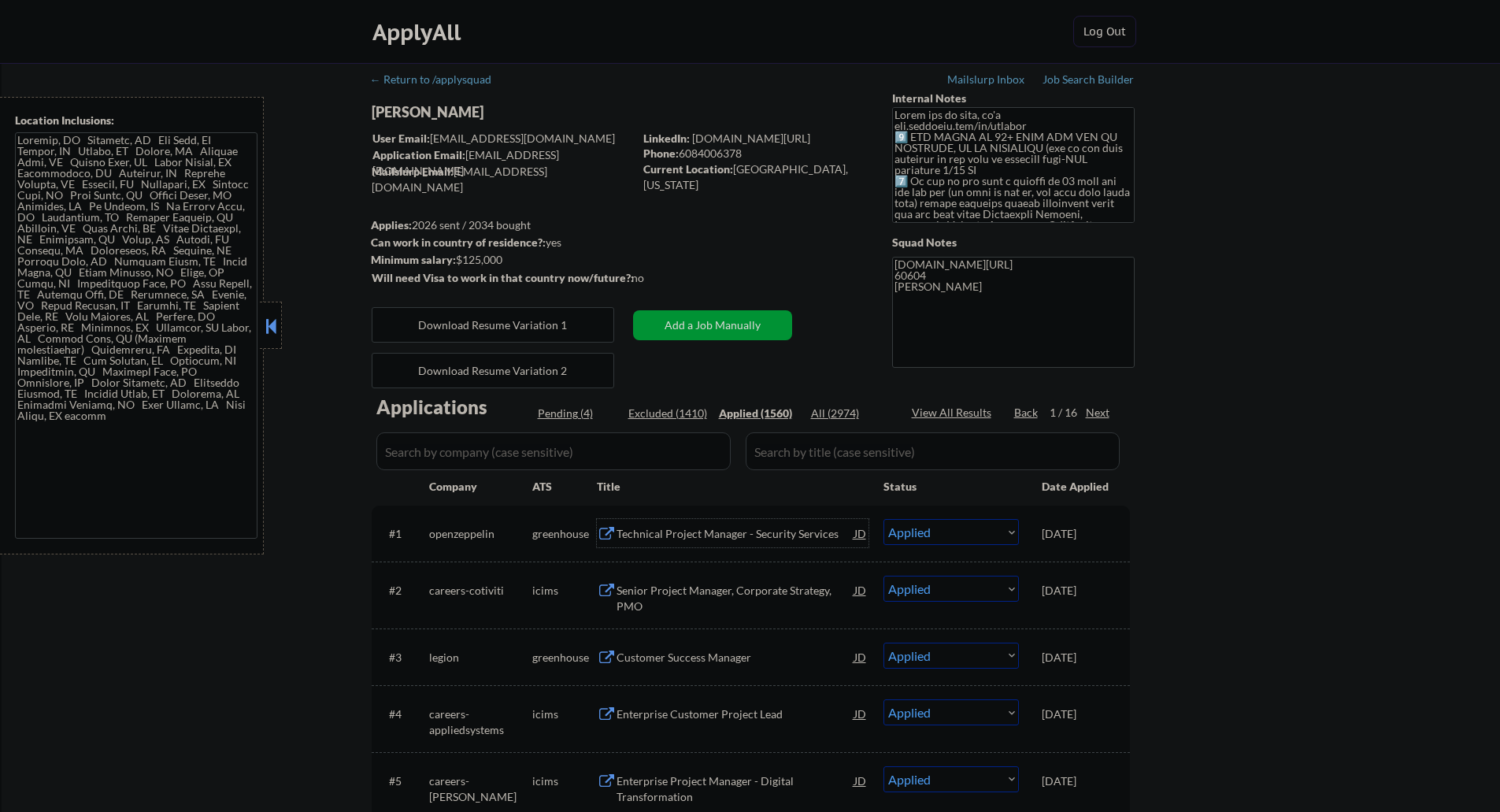
drag, startPoint x: 670, startPoint y: 533, endPoint x: 634, endPoint y: 531, distance: 36.1
click at [634, 531] on div "Technical Project Manager - Security Services" at bounding box center [736, 534] width 238 height 16
